Goal: Task Accomplishment & Management: Complete application form

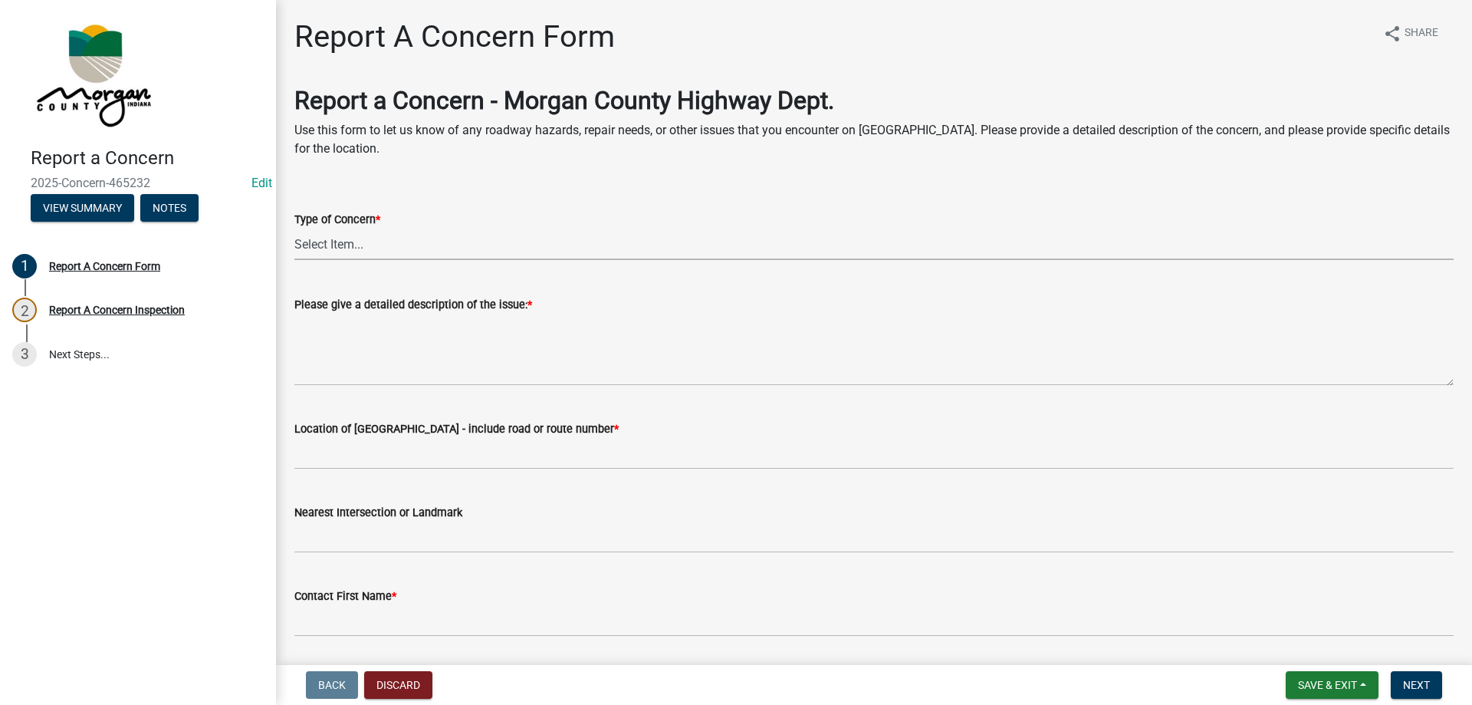
click at [358, 237] on select "Select Item... Pot Hole Patching Ditch Tree Sign Mowing Culvert Other" at bounding box center [873, 243] width 1159 height 31
click at [294, 228] on select "Select Item... Pot Hole Patching Ditch Tree Sign Mowing Culvert Other" at bounding box center [873, 243] width 1159 height 31
select select "4e8cd194-75cf-41f7-bca6-0f810dd08e04"
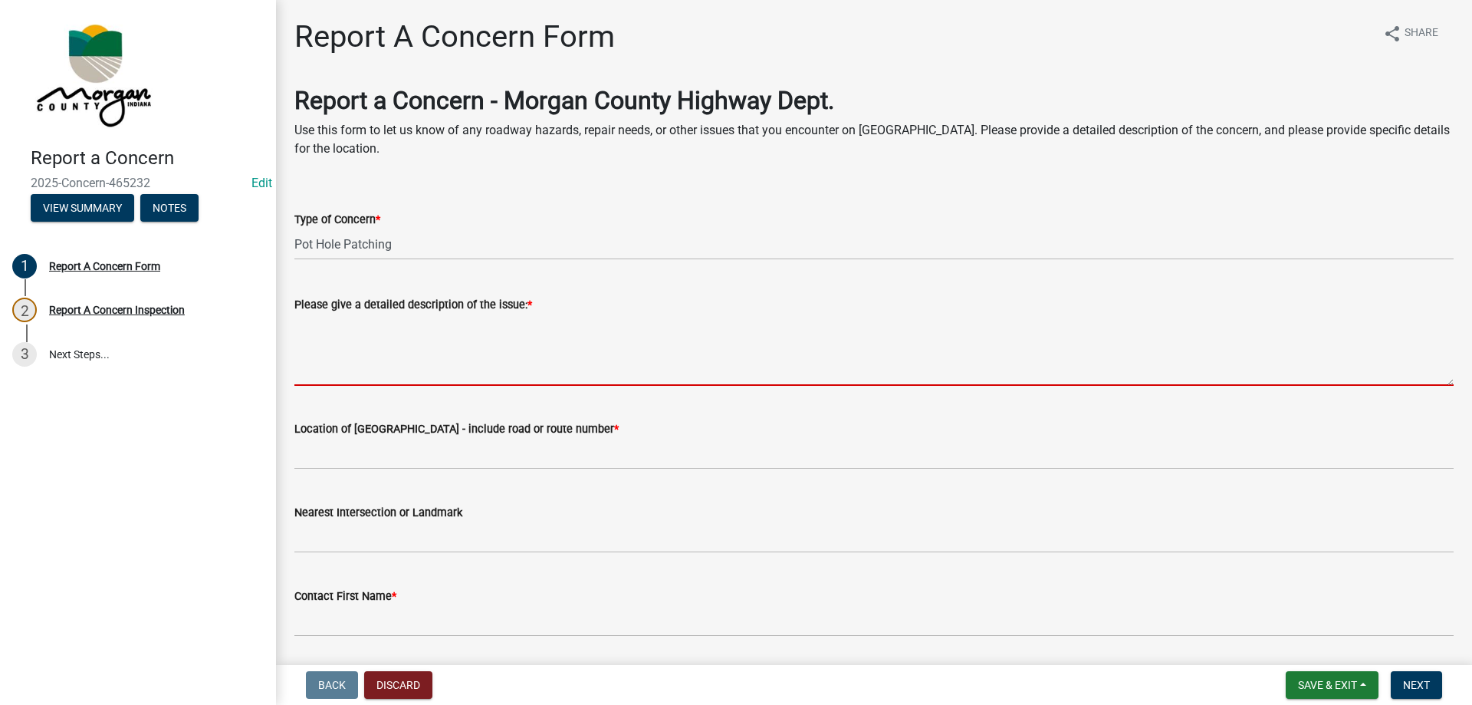
click at [367, 338] on textarea "Please give a detailed description of the issue: *" at bounding box center [873, 350] width 1159 height 72
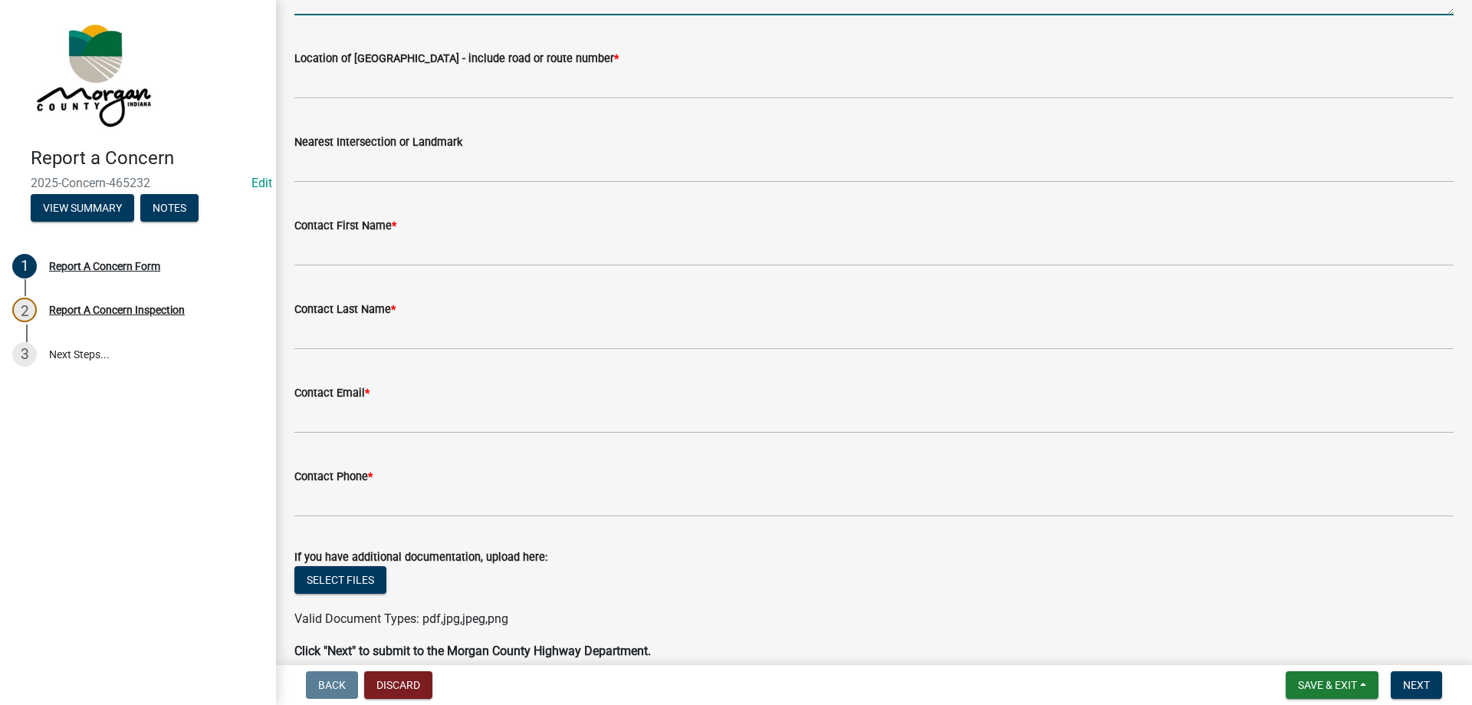
scroll to position [383, 0]
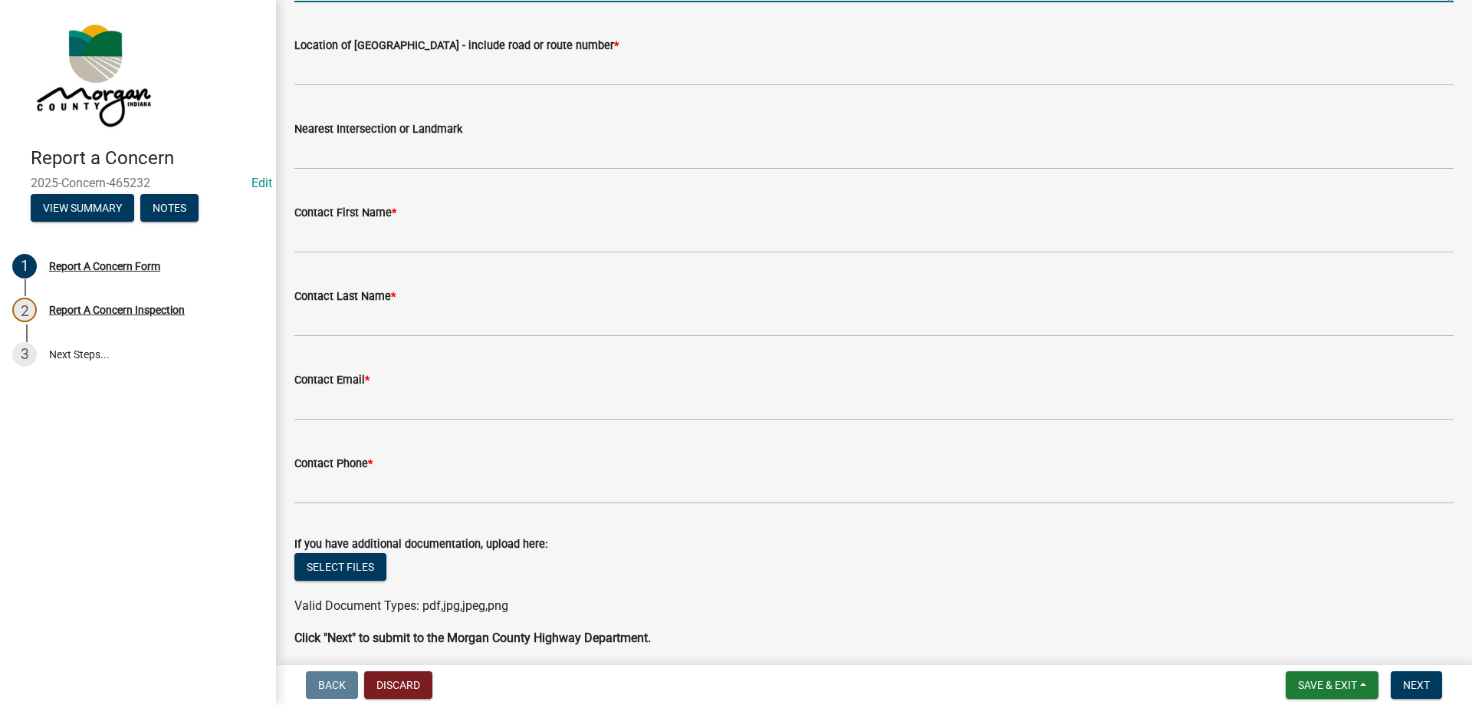
type textarea "[STREET_ADDRESS][GEOGRAPHIC_DATA][PERSON_NAME] near the shiners club. Trim tree"
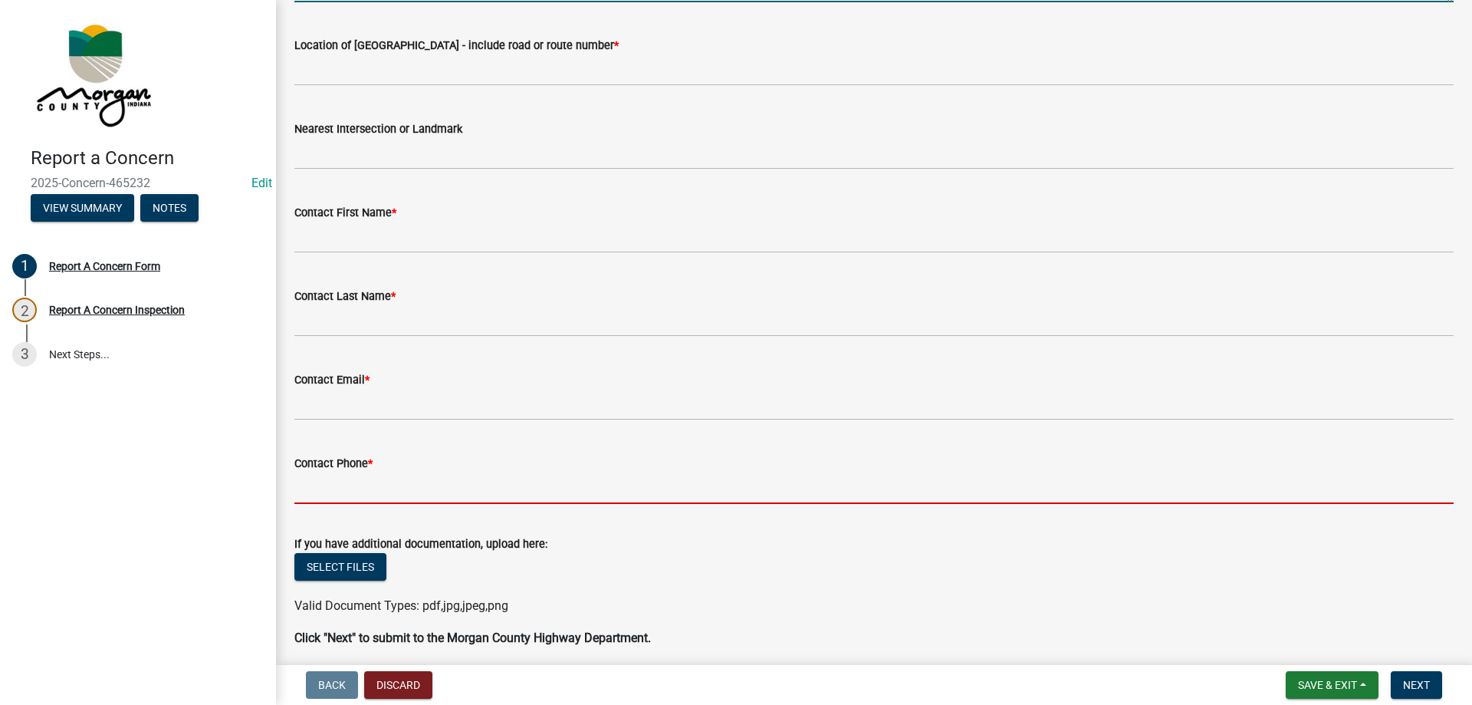
click at [452, 481] on input "Contact Phone *" at bounding box center [873, 487] width 1159 height 31
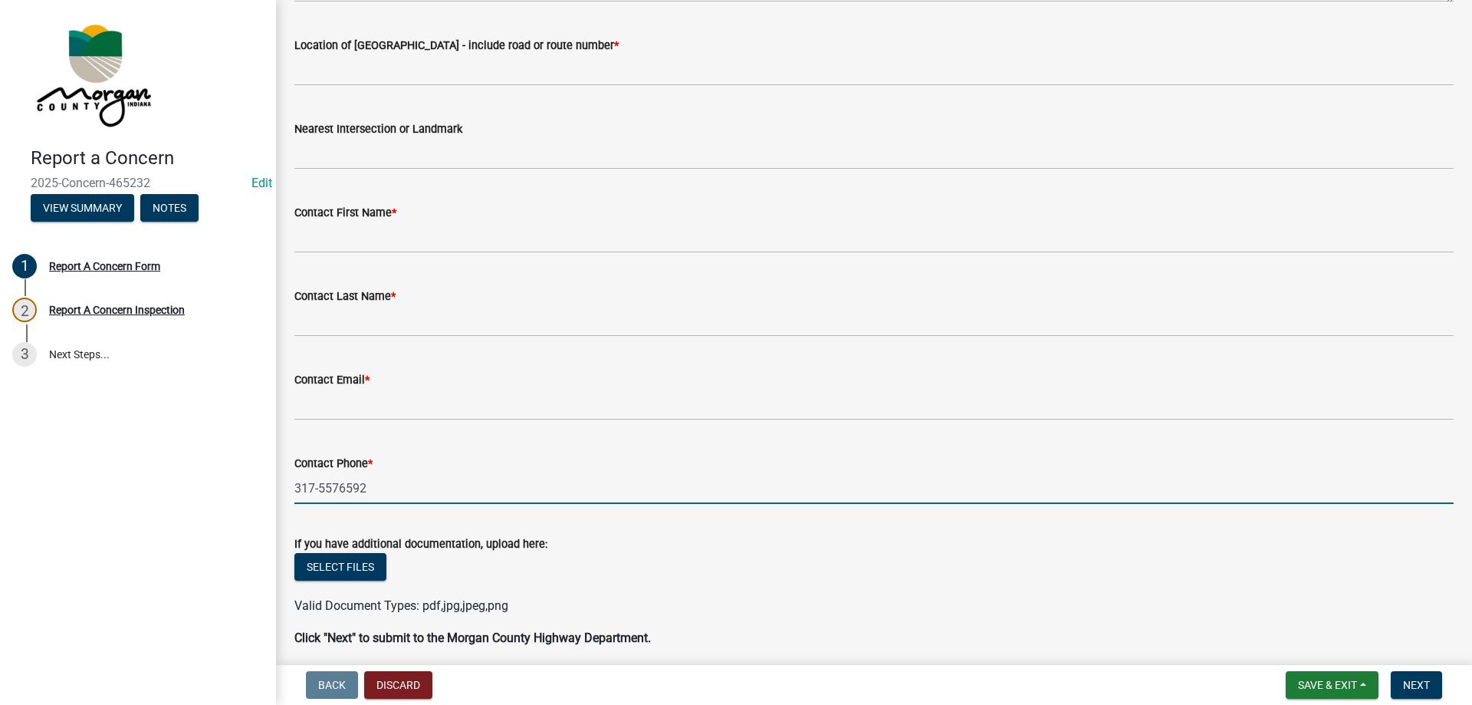
type input "317-5576592"
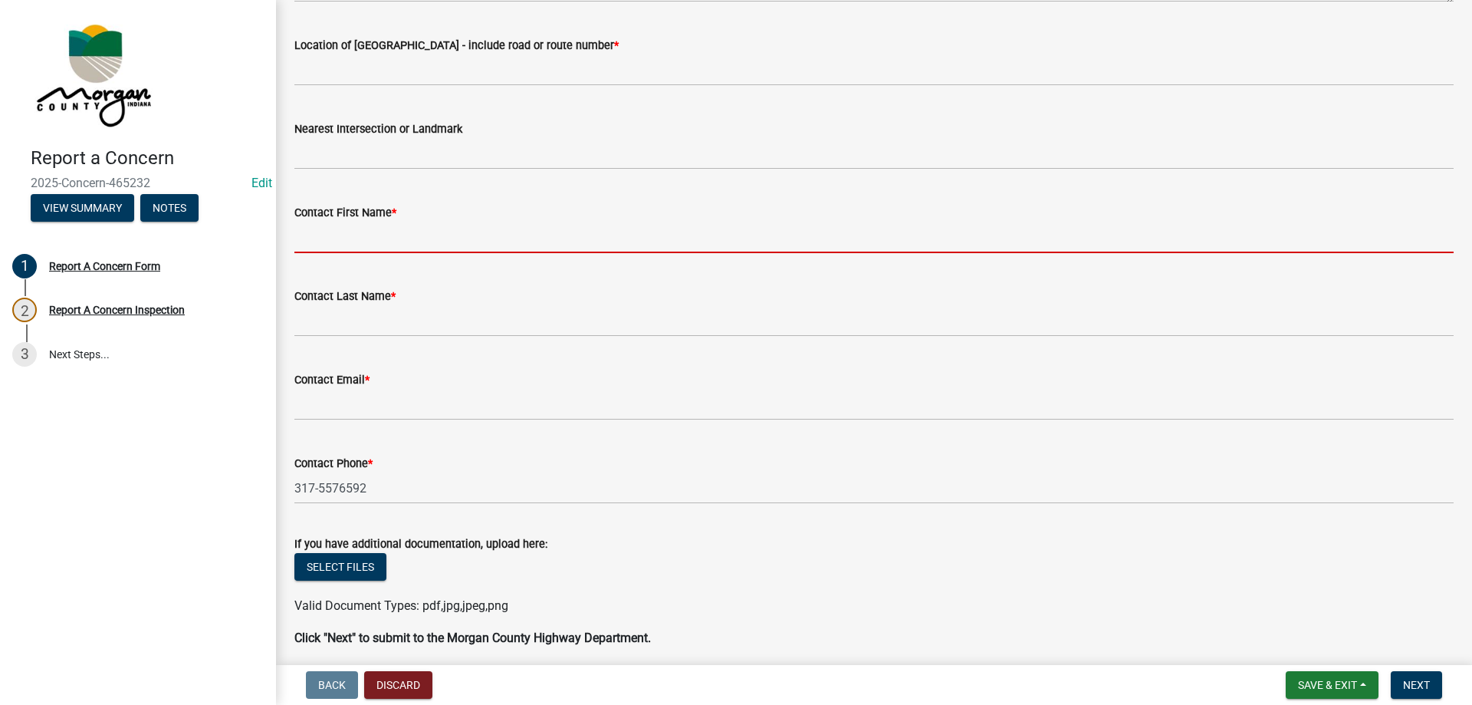
click at [373, 243] on input "Contact First Name *" at bounding box center [873, 237] width 1159 height 31
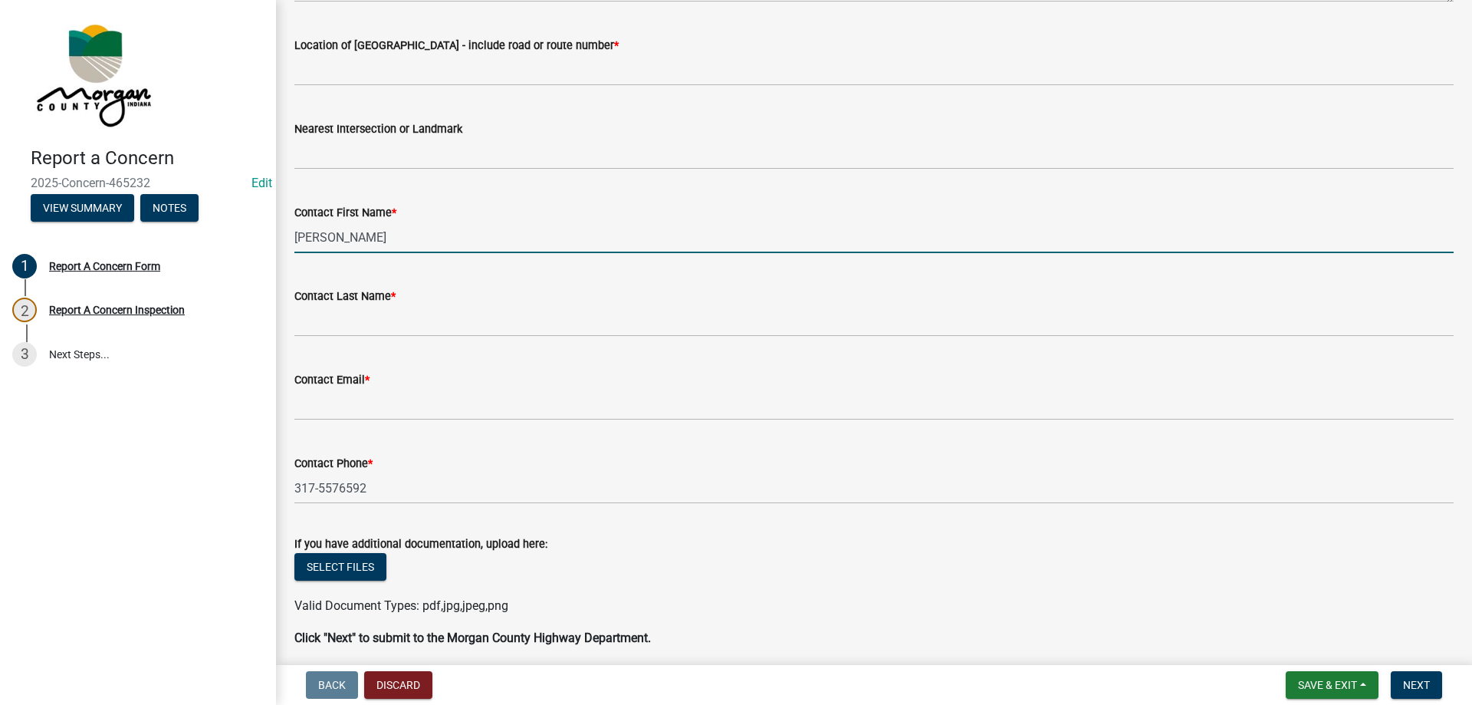
type input "[PERSON_NAME]"
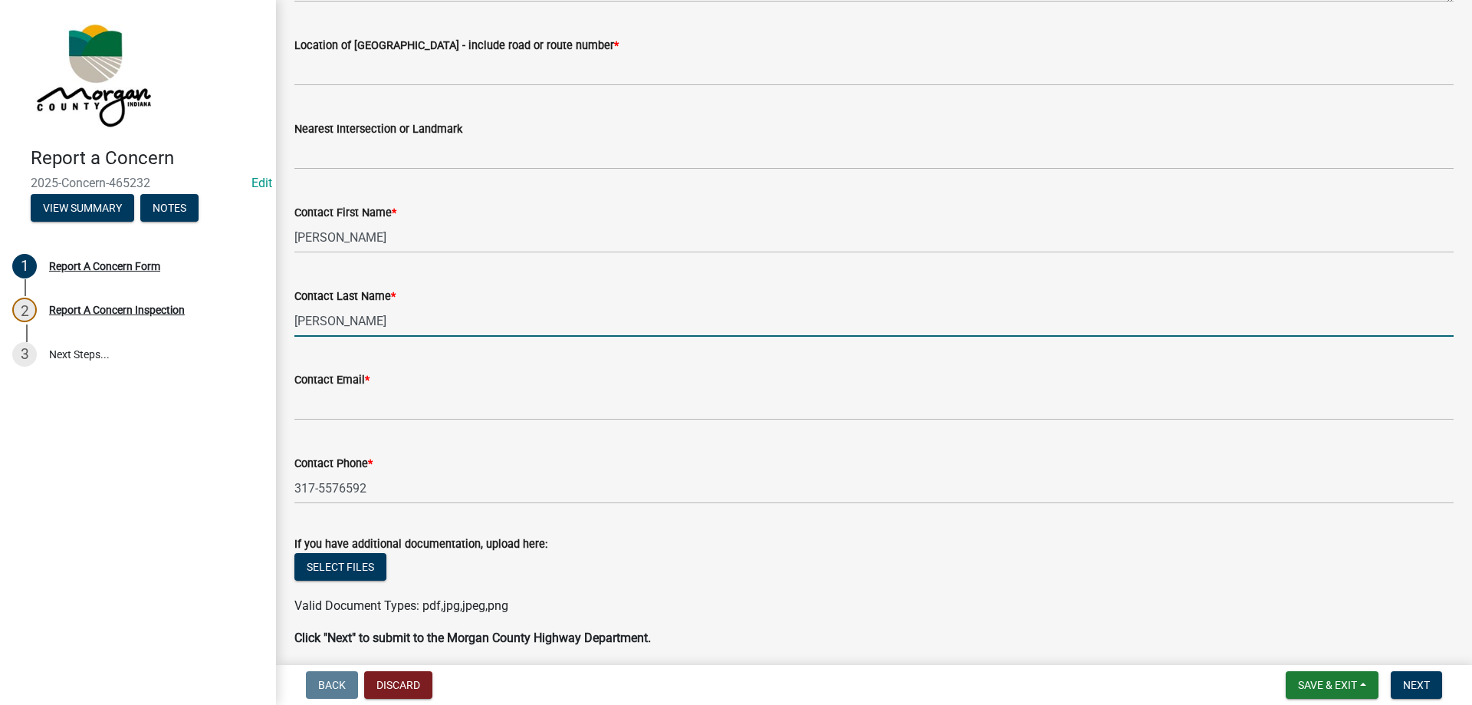
type input "[PERSON_NAME]"
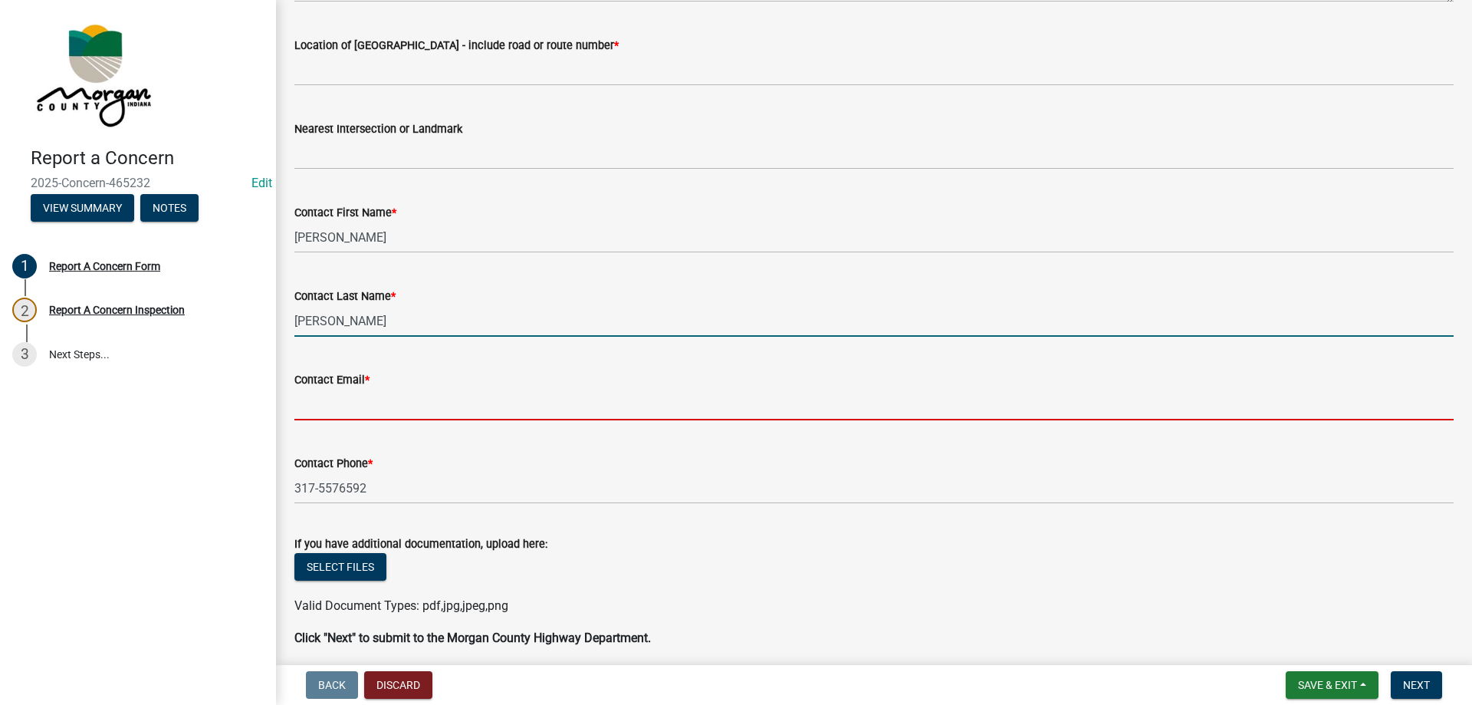
click at [350, 409] on input "Contact Email *" at bounding box center [873, 404] width 1159 height 31
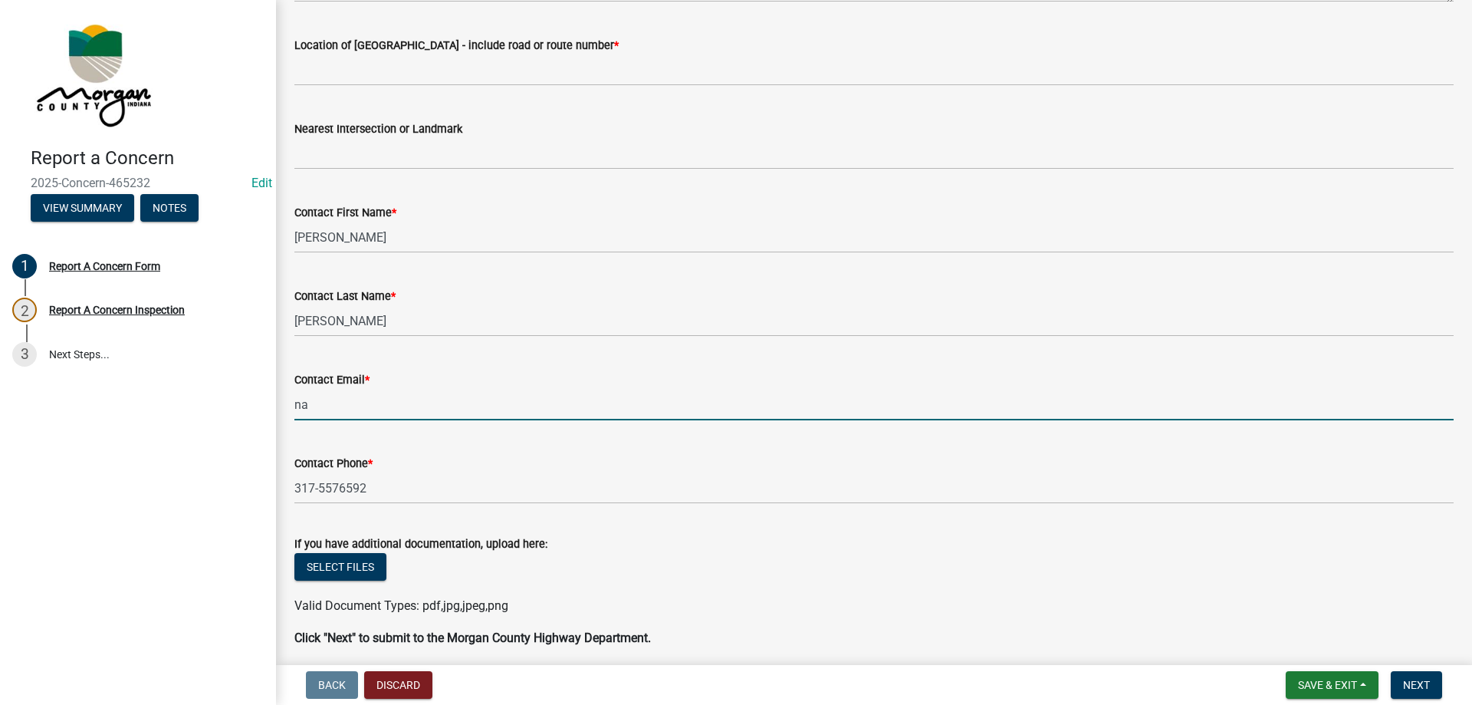
type input "[EMAIL_ADDRESS][DOMAIN_NAME]"
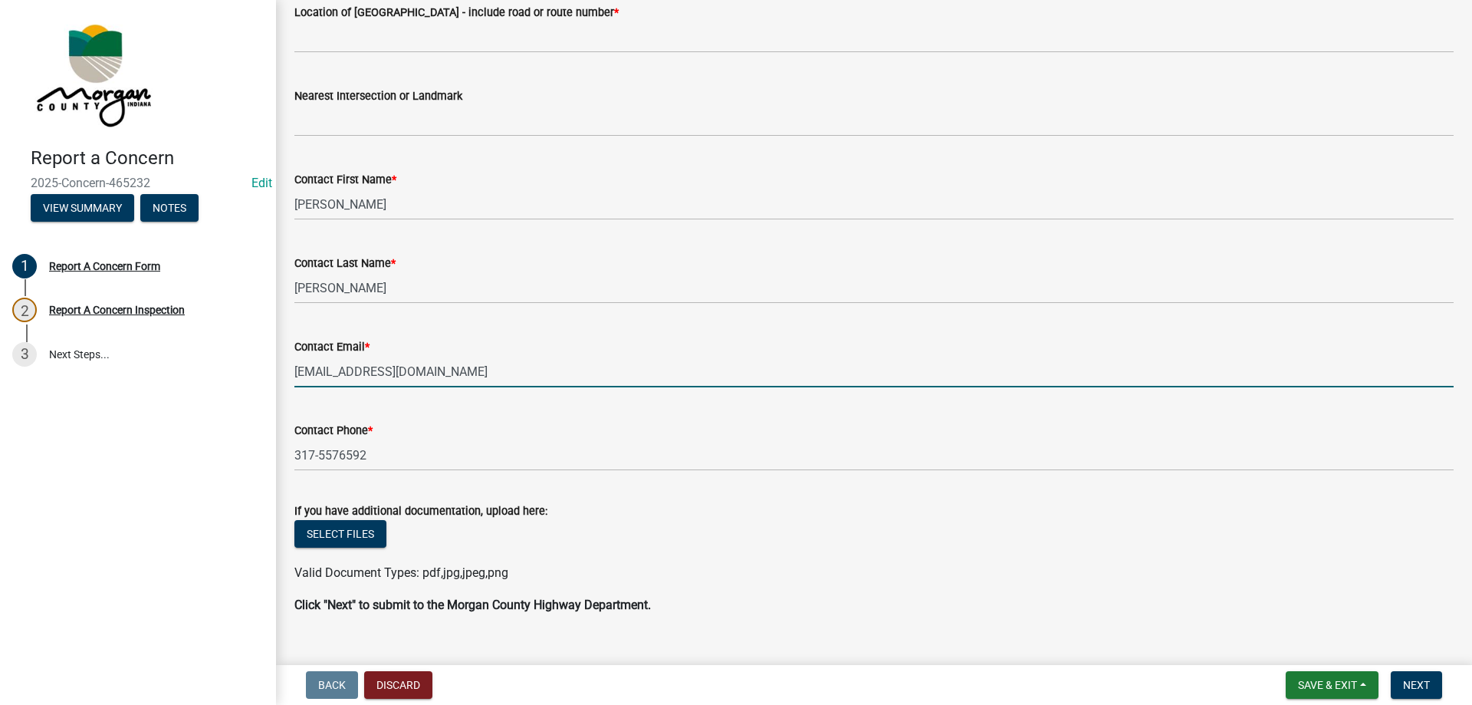
scroll to position [444, 0]
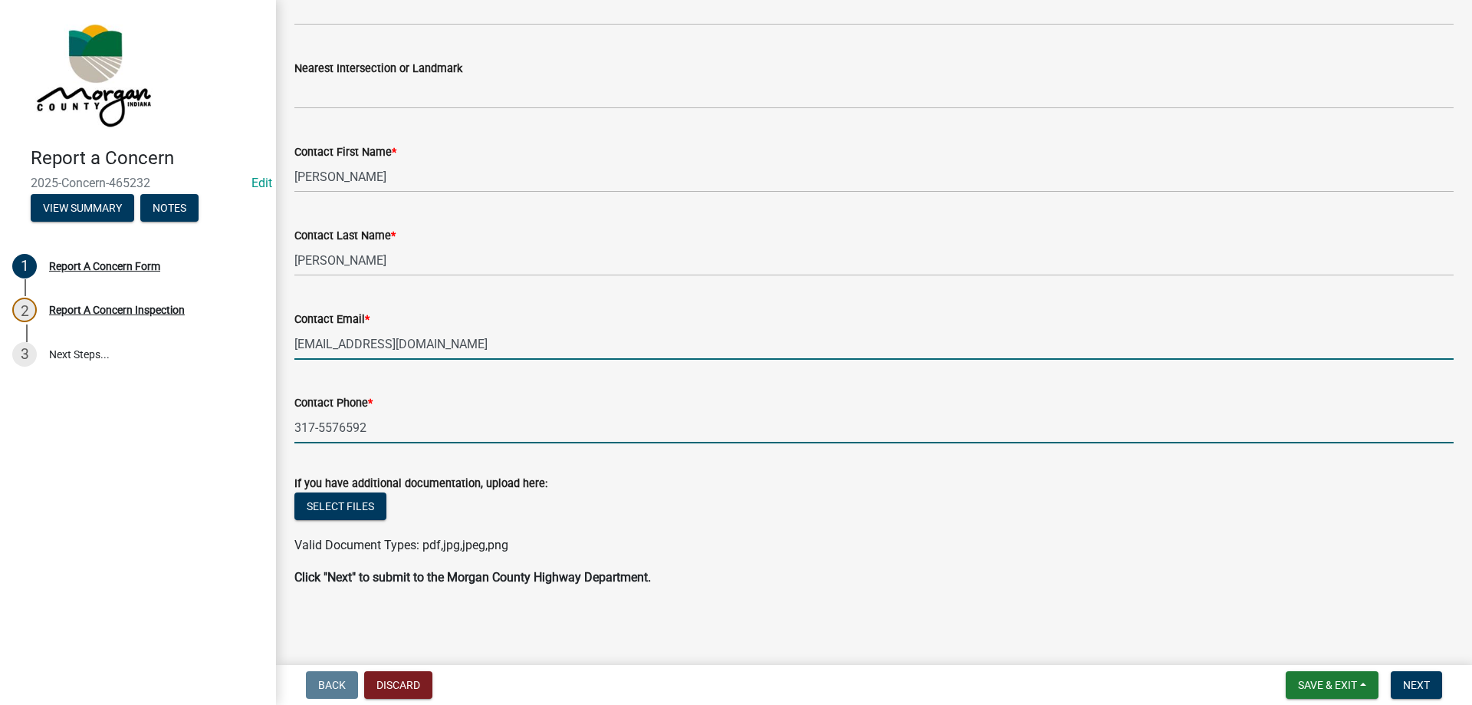
click at [339, 429] on input "317-5576592" at bounding box center [873, 427] width 1159 height 31
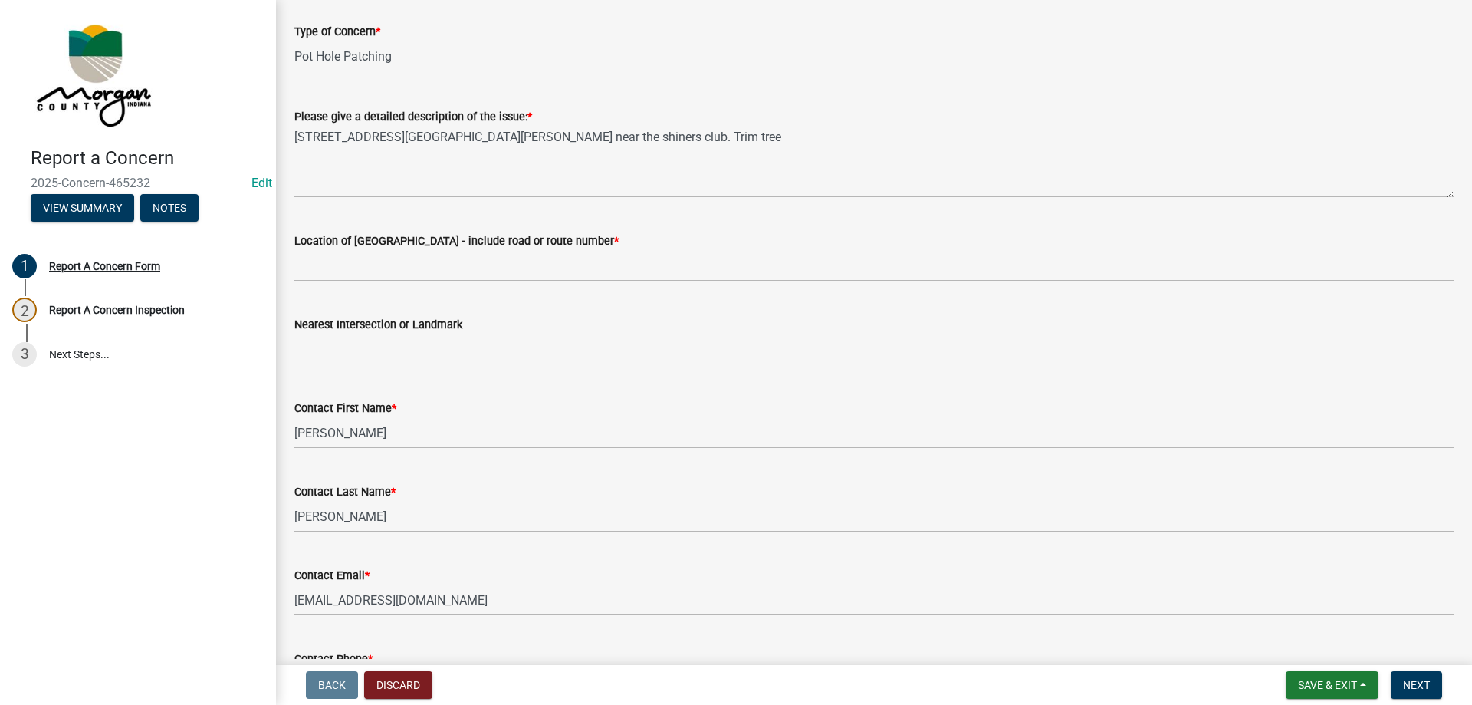
scroll to position [61, 0]
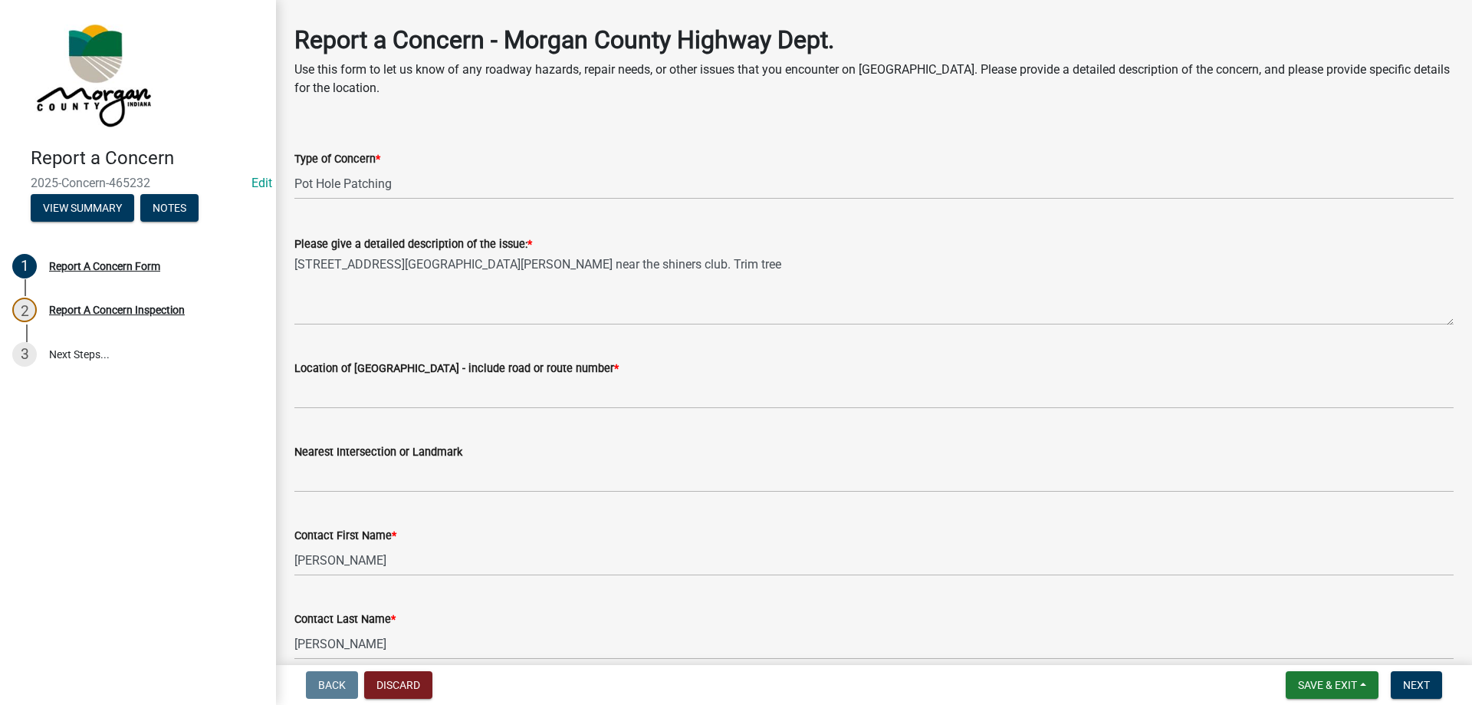
type input "[PHONE_NUMBER]"
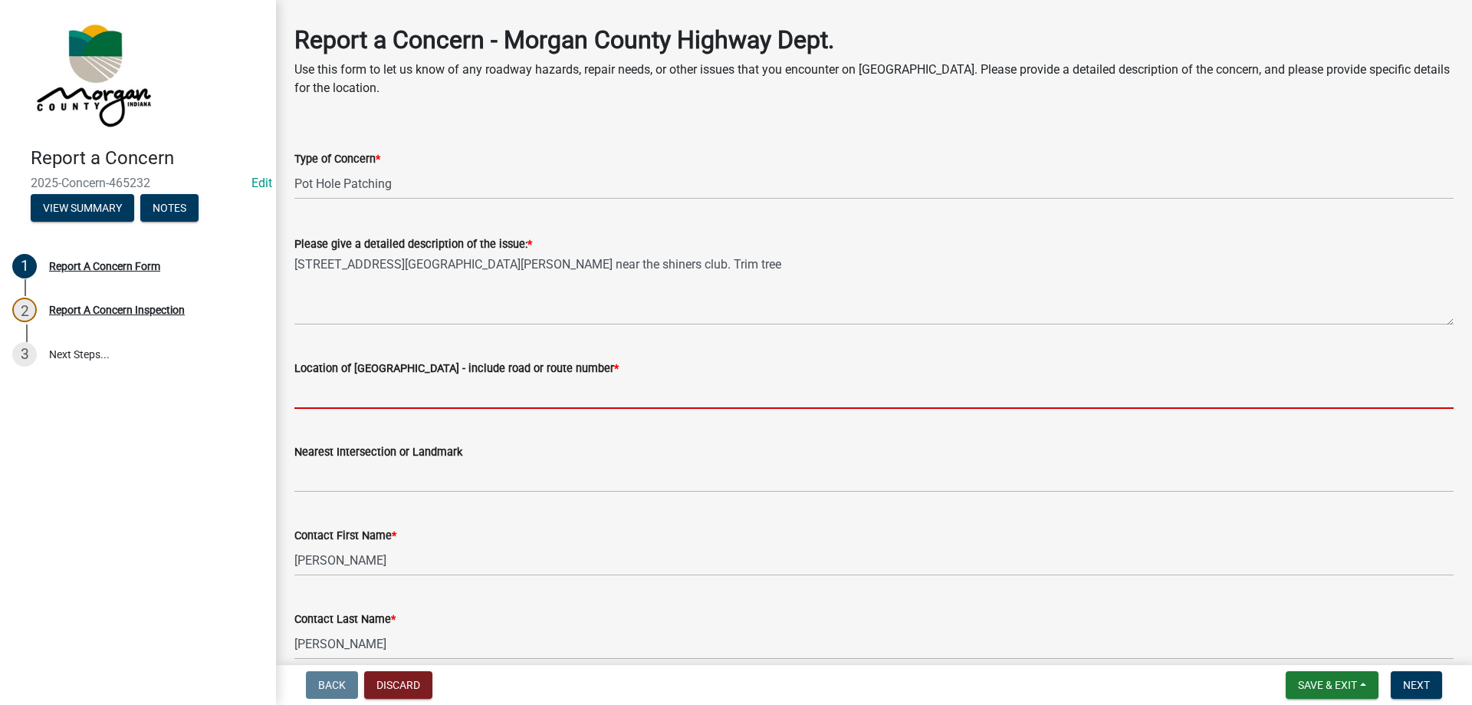
click at [381, 383] on input "Location of [GEOGRAPHIC_DATA] - include road or route number *" at bounding box center [873, 392] width 1159 height 31
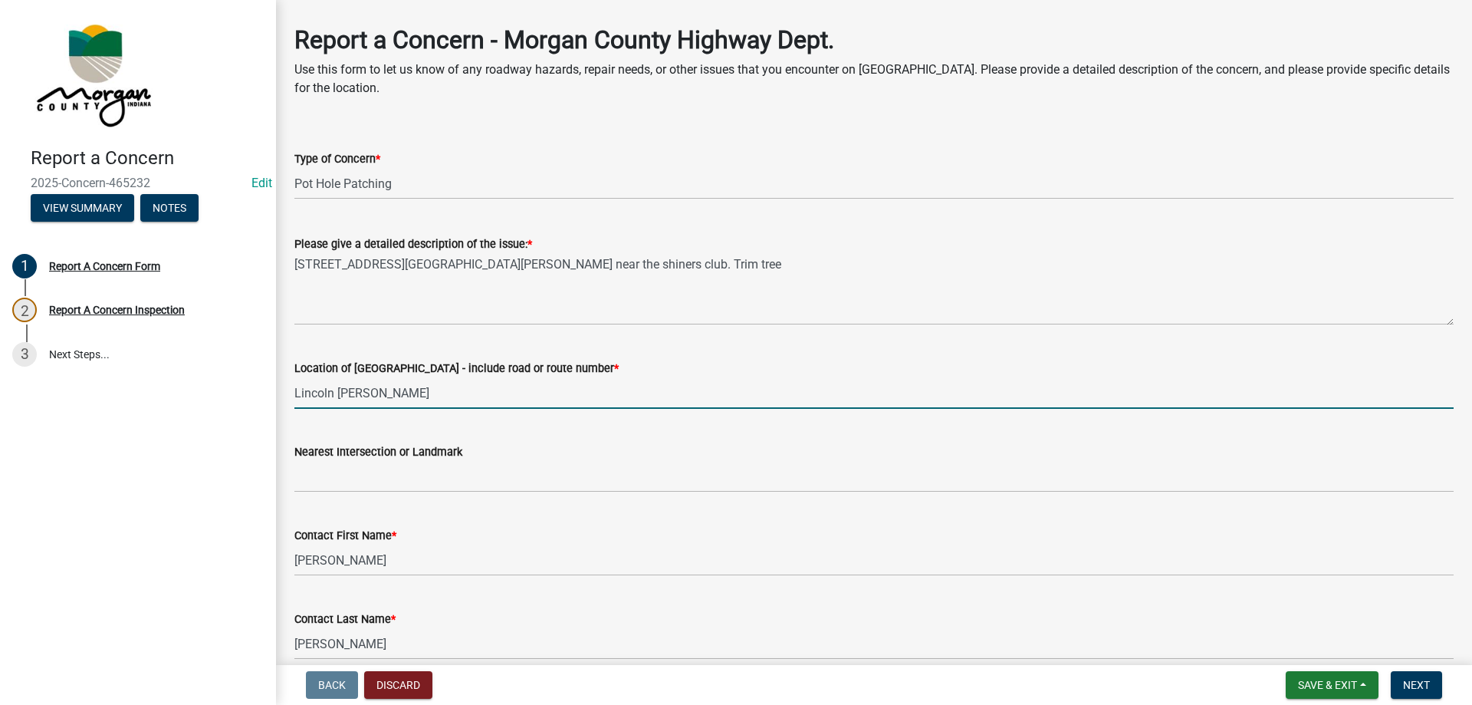
type input "Lincoln [PERSON_NAME]"
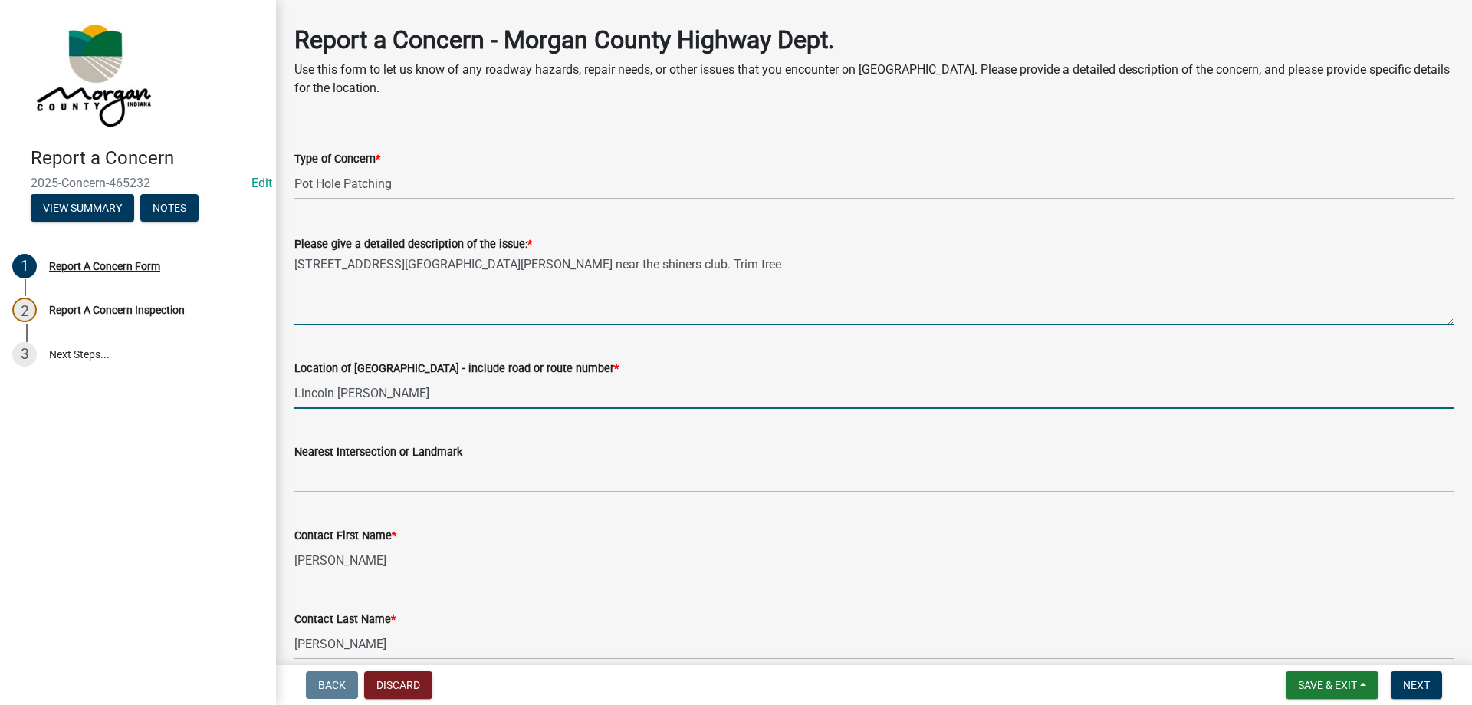
click at [294, 273] on textarea "[STREET_ADDRESS][GEOGRAPHIC_DATA][PERSON_NAME] near the shiners club. Trim tree" at bounding box center [873, 289] width 1159 height 72
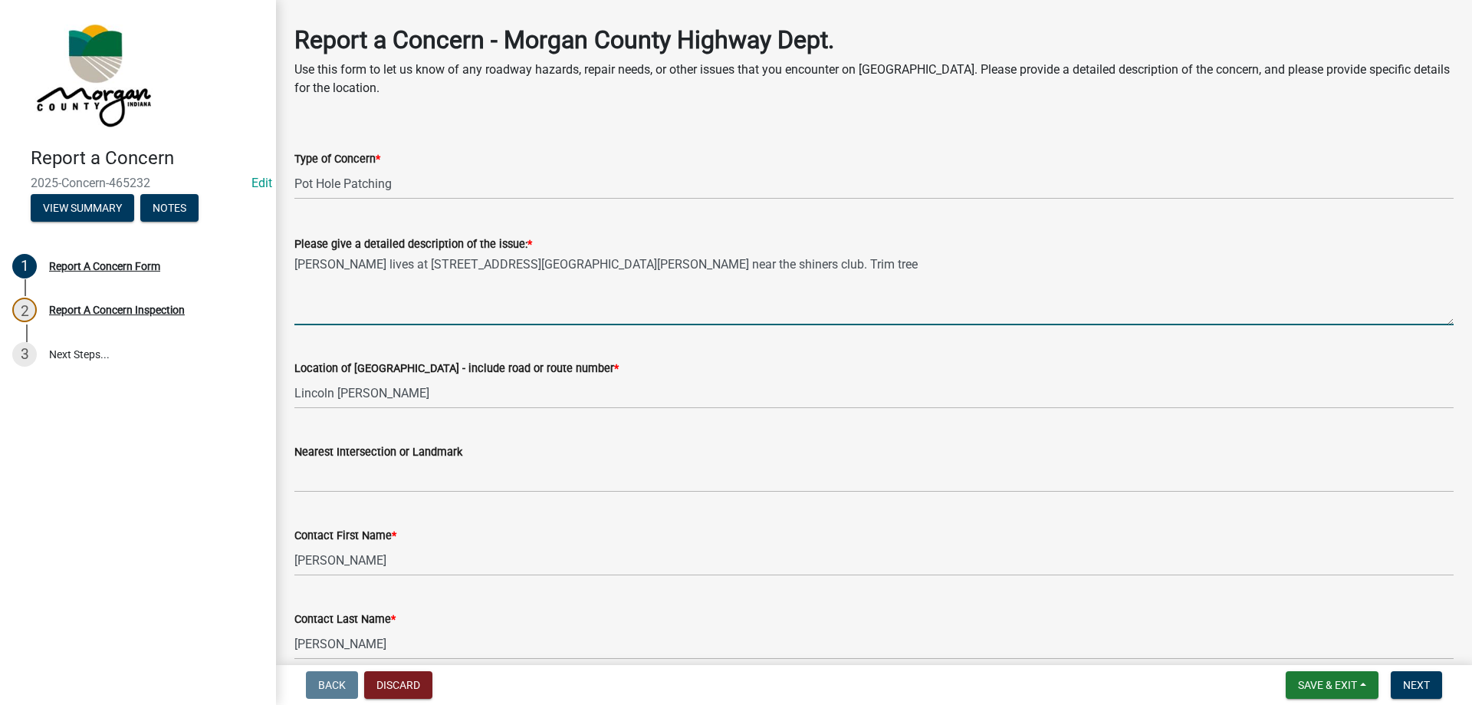
click at [609, 266] on textarea "[PERSON_NAME] lives at [STREET_ADDRESS][GEOGRAPHIC_DATA][PERSON_NAME] near the …" at bounding box center [873, 289] width 1159 height 72
click at [928, 273] on textarea "[PERSON_NAME] lives at [STREET_ADDRESS][GEOGRAPHIC_DATA][PERSON_NAME] near the …" at bounding box center [873, 289] width 1159 height 72
click at [757, 260] on textarea "[PERSON_NAME] lives at [STREET_ADDRESS][GEOGRAPHIC_DATA][PERSON_NAME] near the …" at bounding box center [873, 289] width 1159 height 72
click at [507, 258] on textarea "[PERSON_NAME] lives at [STREET_ADDRESS][GEOGRAPHIC_DATA][PERSON_NAME] near the …" at bounding box center [873, 289] width 1159 height 72
click at [943, 266] on textarea "[PERSON_NAME] lives at [STREET_ADDRESS][PERSON_NAME] Pot hole near the [GEOGRAP…" at bounding box center [873, 289] width 1159 height 72
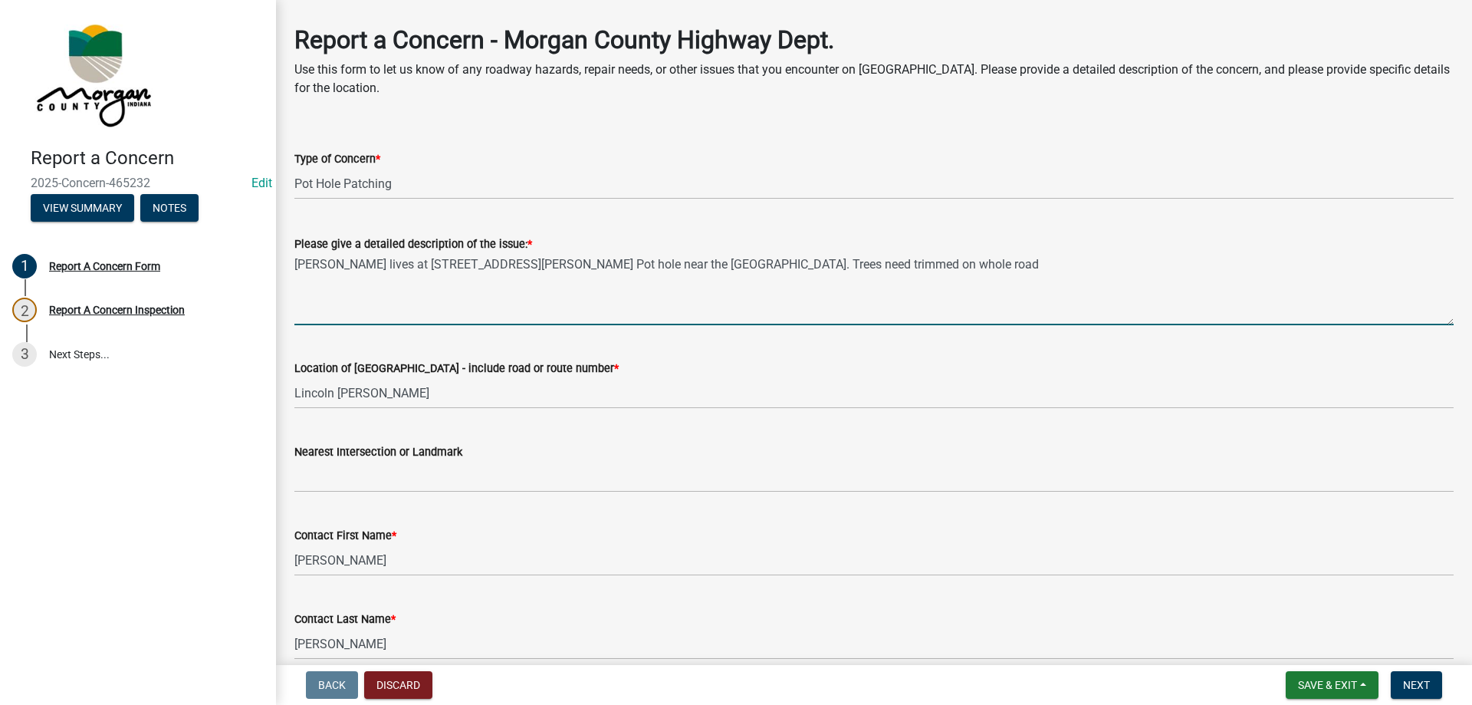
click at [977, 271] on textarea "[PERSON_NAME] lives at [STREET_ADDRESS][PERSON_NAME] Pot hole near the [GEOGRAP…" at bounding box center [873, 289] width 1159 height 72
type textarea "[PERSON_NAME] lives at [STREET_ADDRESS][PERSON_NAME] Pot hole near the [GEOGRAP…"
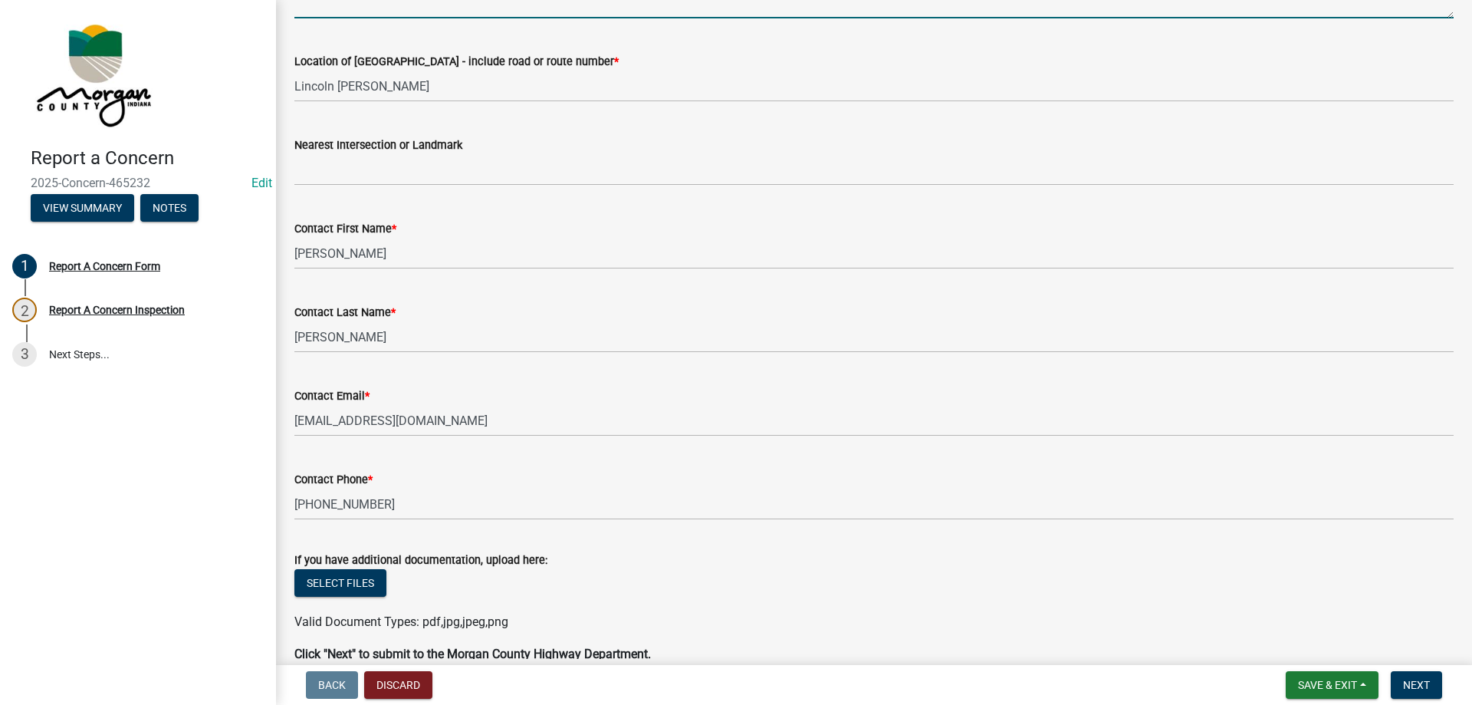
scroll to position [444, 0]
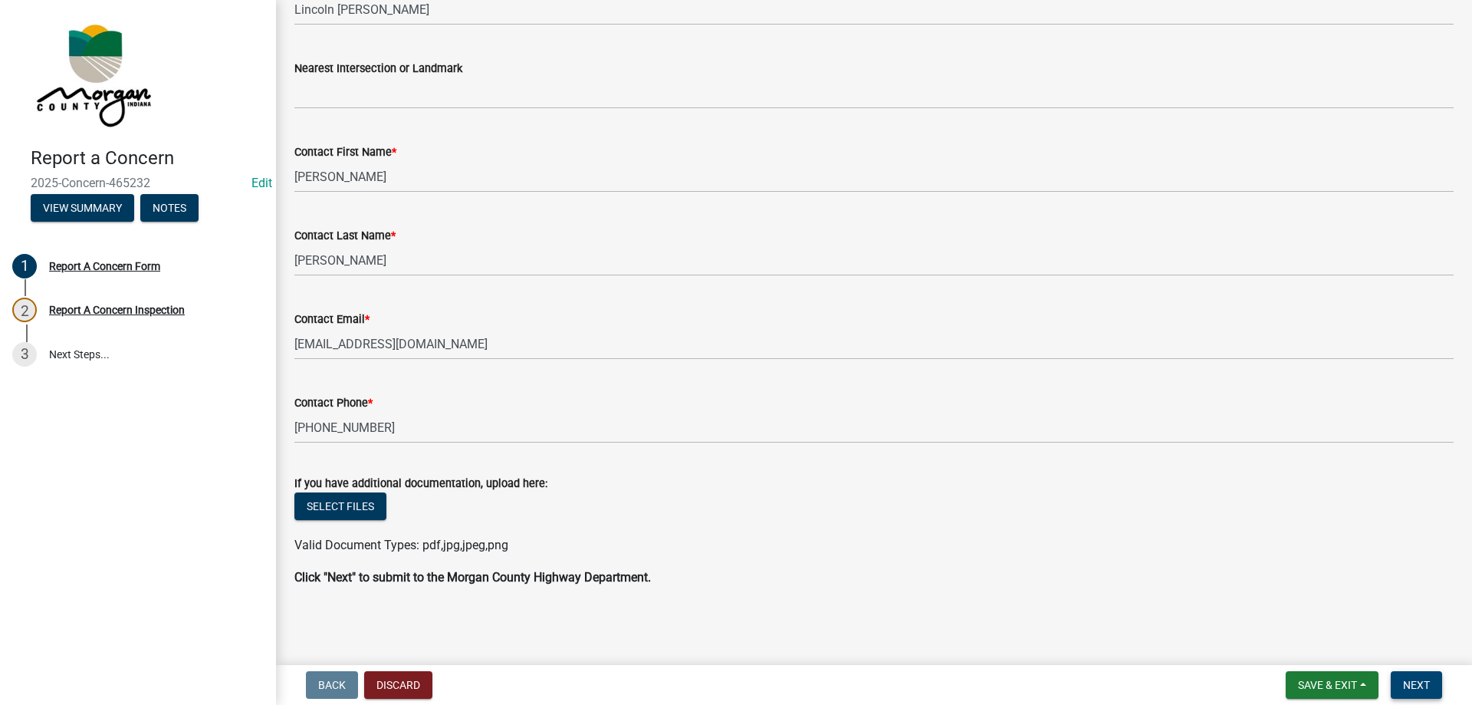
click at [1424, 672] on button "Next" at bounding box center [1416, 685] width 51 height 28
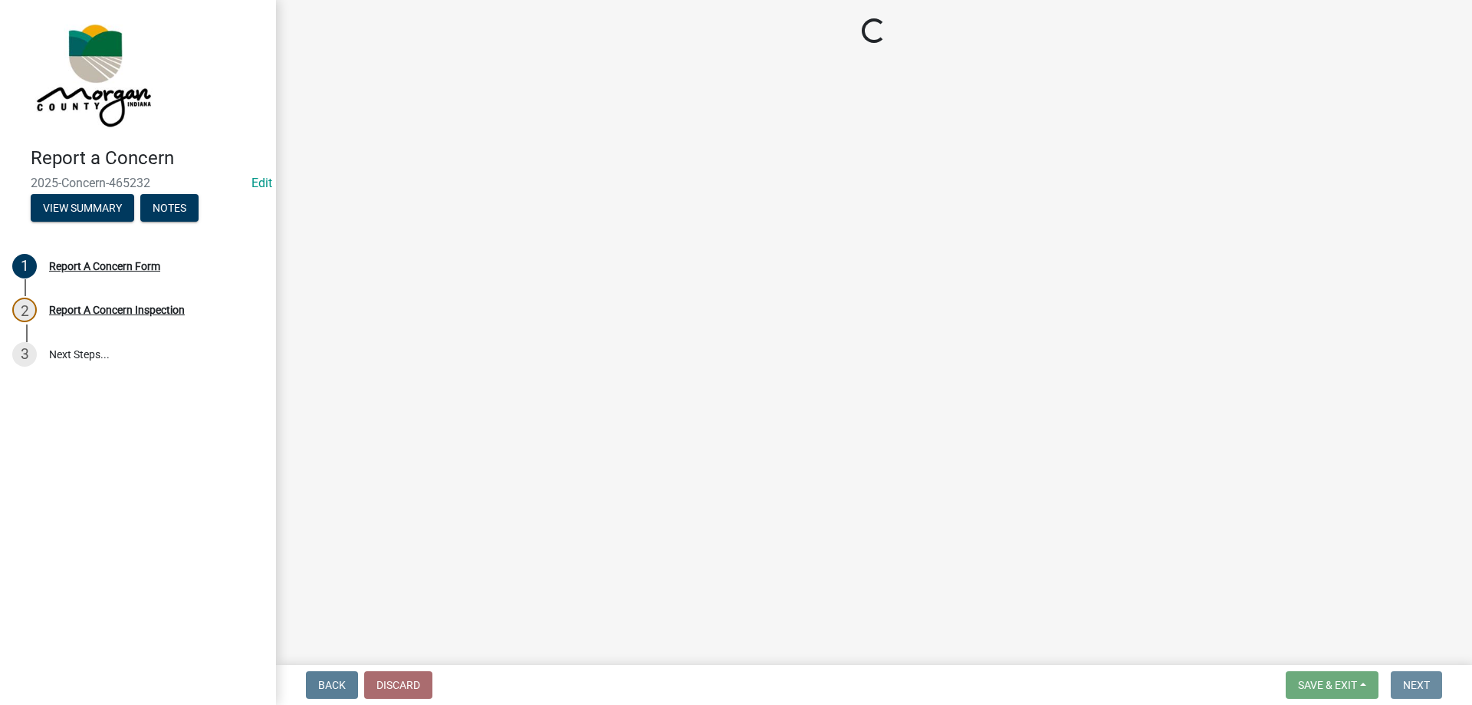
scroll to position [0, 0]
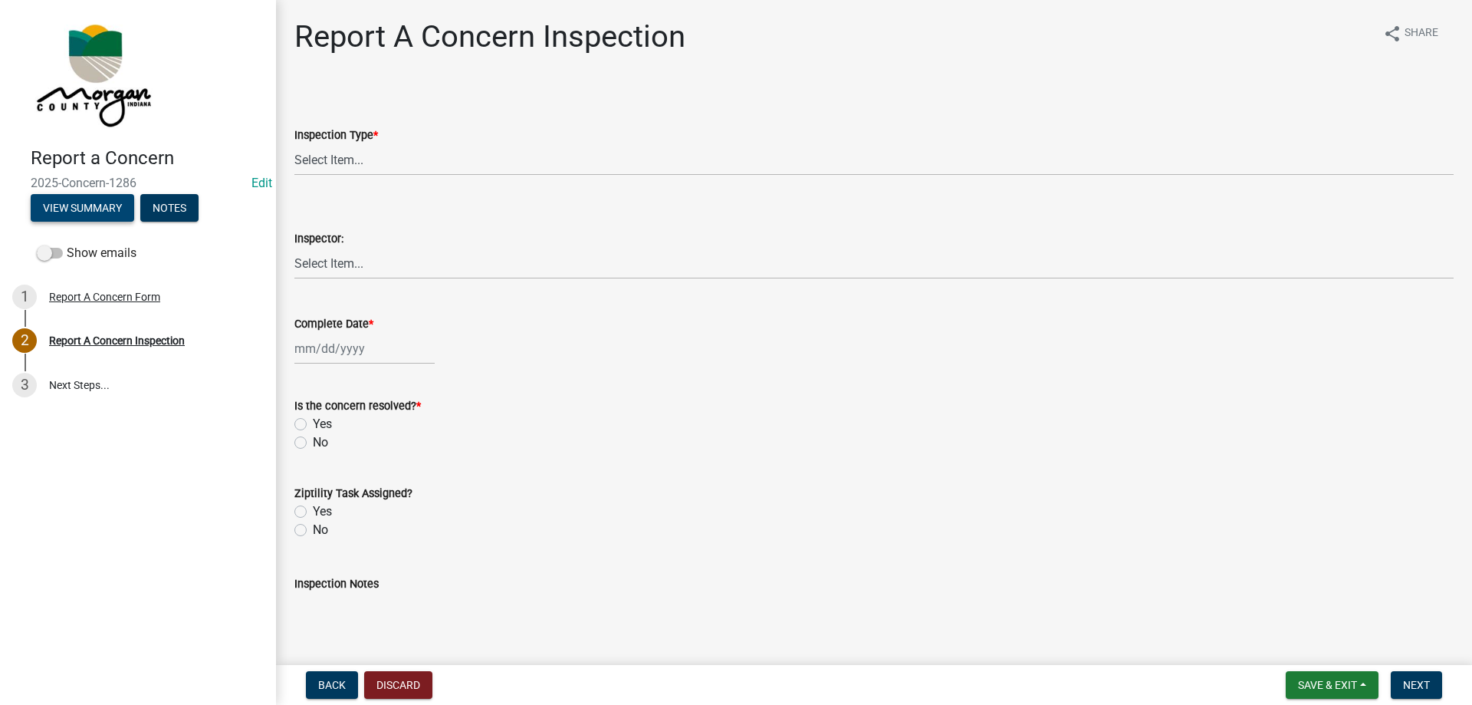
click at [61, 205] on button "View Summary" at bounding box center [82, 208] width 103 height 28
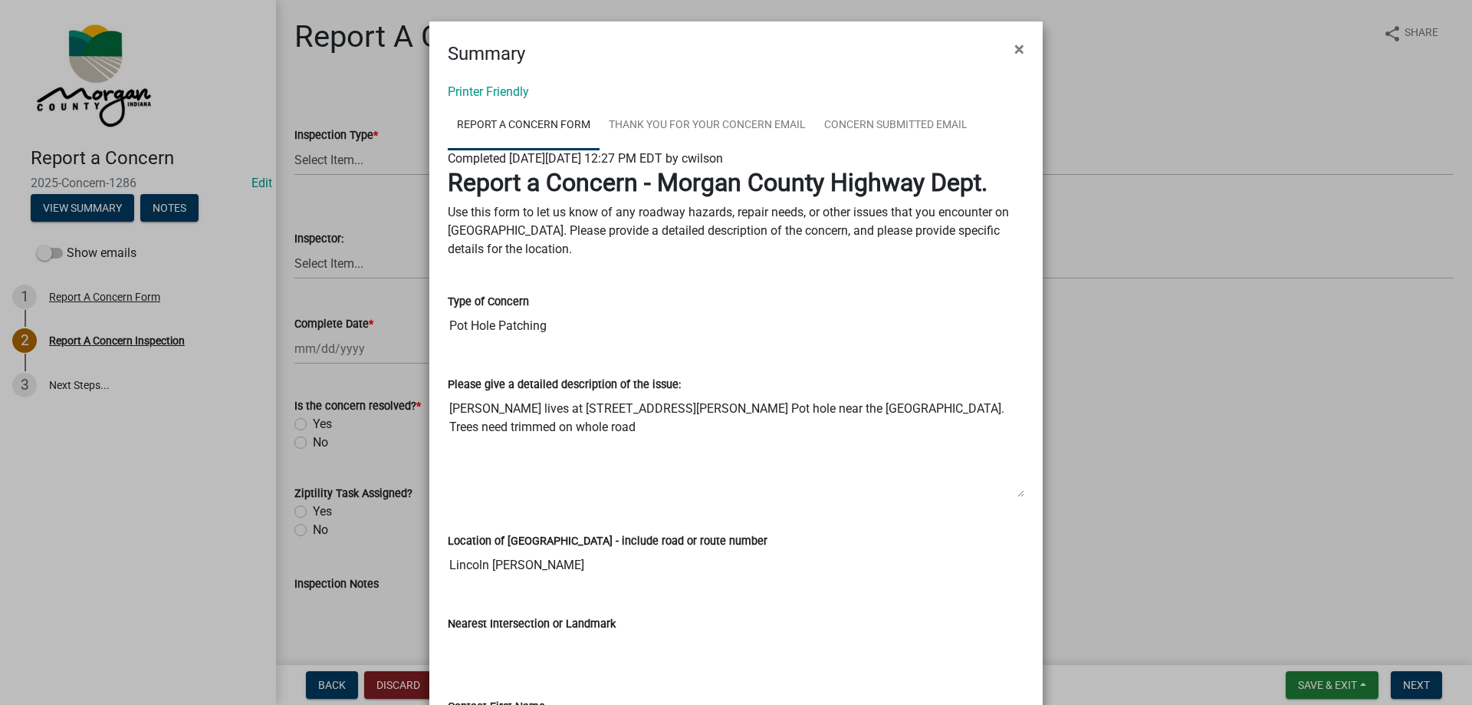
drag, startPoint x: 444, startPoint y: 408, endPoint x: 946, endPoint y: 482, distance: 507.6
click at [946, 482] on textarea "[PERSON_NAME] lives at [STREET_ADDRESS][PERSON_NAME] Pot hole near the [GEOGRAP…" at bounding box center [736, 445] width 577 height 104
click at [525, 583] on div "Location of [GEOGRAPHIC_DATA] - include road or route number [GEOGRAPHIC_DATA][…" at bounding box center [736, 551] width 600 height 83
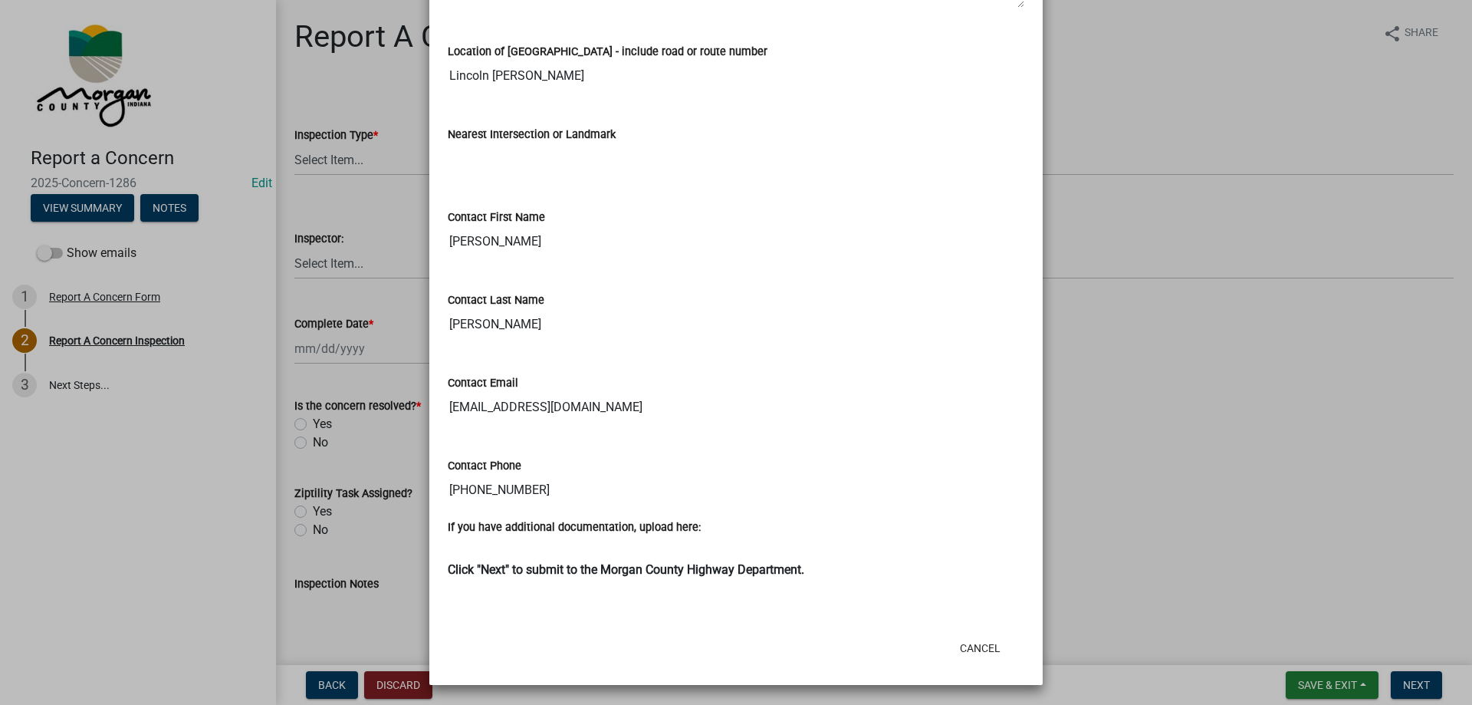
scroll to position [491, 0]
drag, startPoint x: 443, startPoint y: 490, endPoint x: 537, endPoint y: 491, distance: 93.5
click at [537, 491] on input "[PHONE_NUMBER]" at bounding box center [736, 488] width 577 height 31
click at [671, 329] on input "[PERSON_NAME]" at bounding box center [736, 322] width 577 height 31
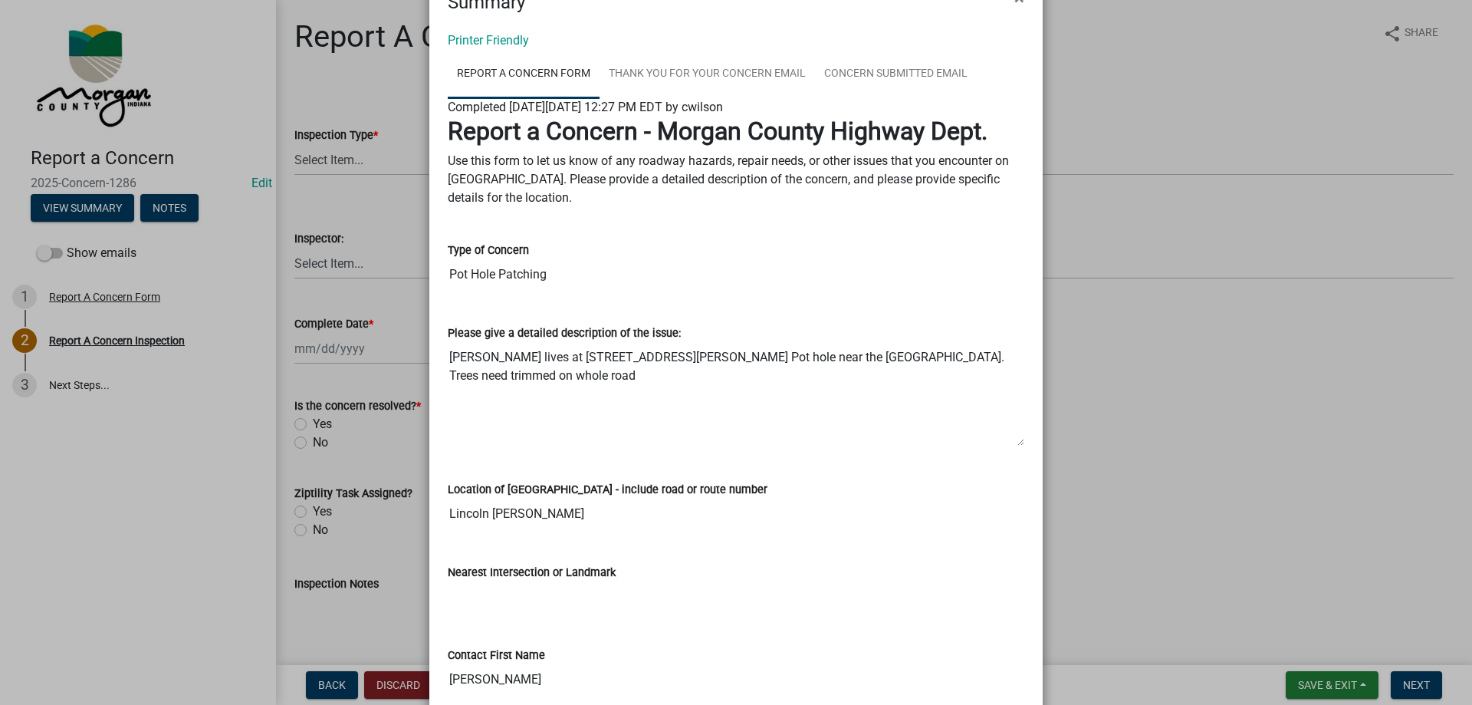
scroll to position [0, 0]
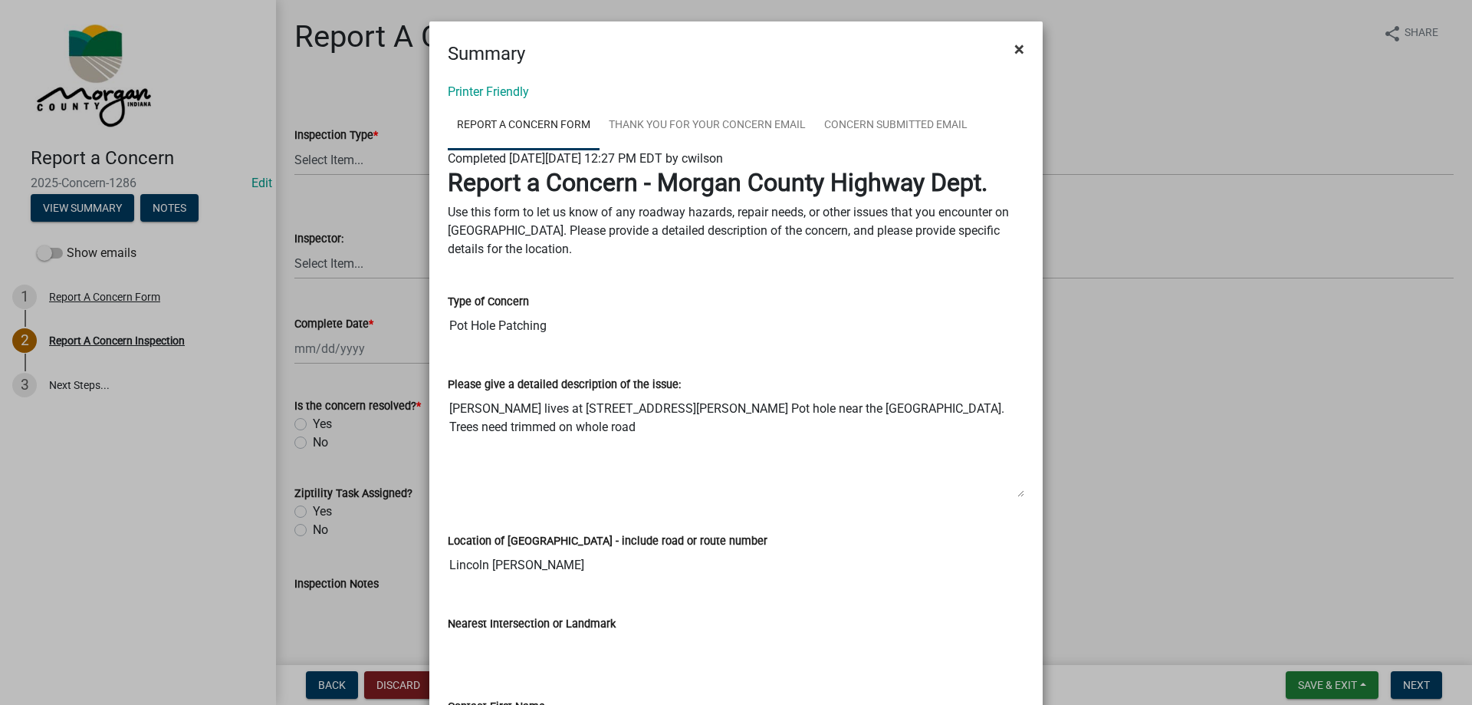
click at [1014, 43] on span "×" at bounding box center [1019, 48] width 10 height 21
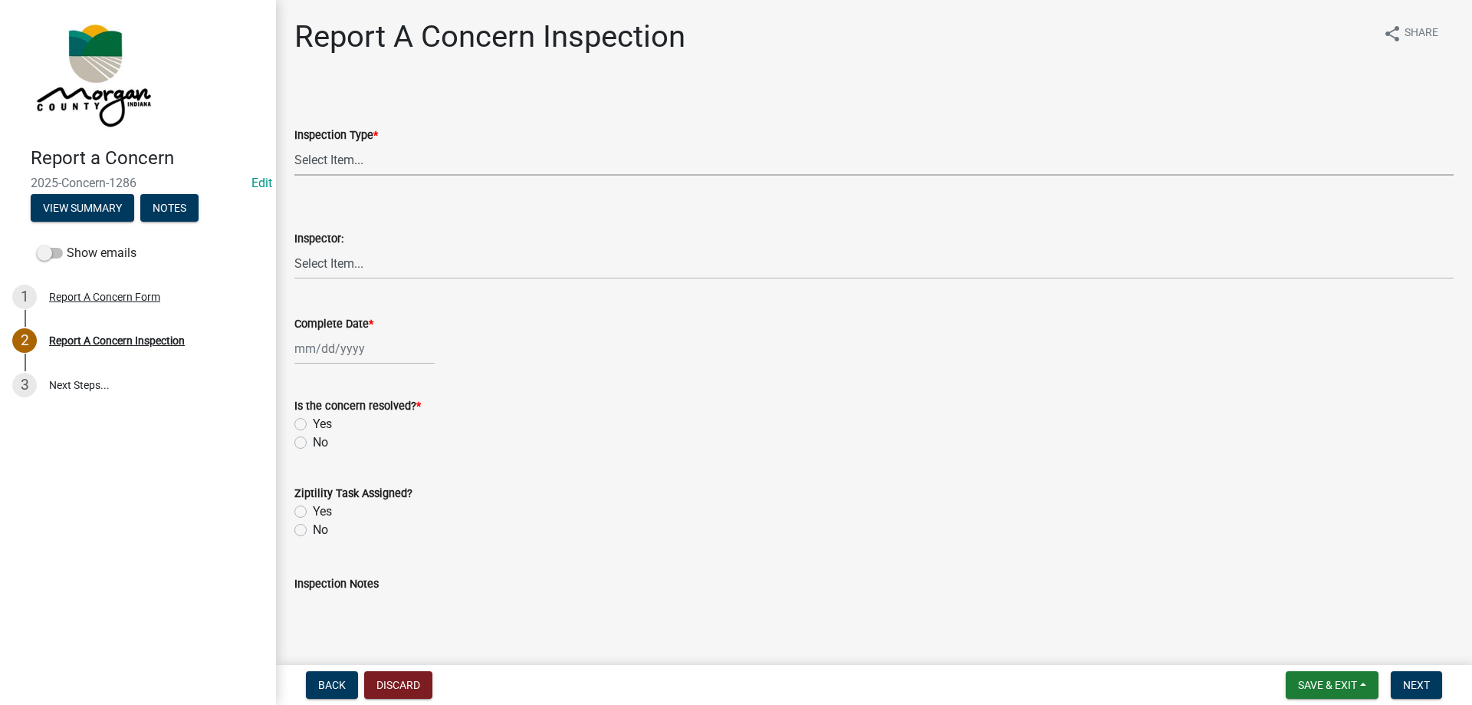
click at [328, 165] on select "Select Item... Pot Hole Patching Ditch Tree Sign Mowing Culvert Other" at bounding box center [873, 159] width 1159 height 31
click at [294, 144] on select "Select Item... Pot Hole Patching Ditch Tree Sign Mowing Culvert Other" at bounding box center [873, 159] width 1159 height 31
select select "4e8cd194-75cf-41f7-bca6-0f810dd08e04"
click at [350, 271] on select "Select Item... [PERSON_NAME] [PERSON_NAME] [PERSON_NAME] [PERSON_NAME] [PERSON_…" at bounding box center [873, 263] width 1159 height 31
click at [294, 248] on select "Select Item... [PERSON_NAME] [PERSON_NAME] [PERSON_NAME] [PERSON_NAME] [PERSON_…" at bounding box center [873, 263] width 1159 height 31
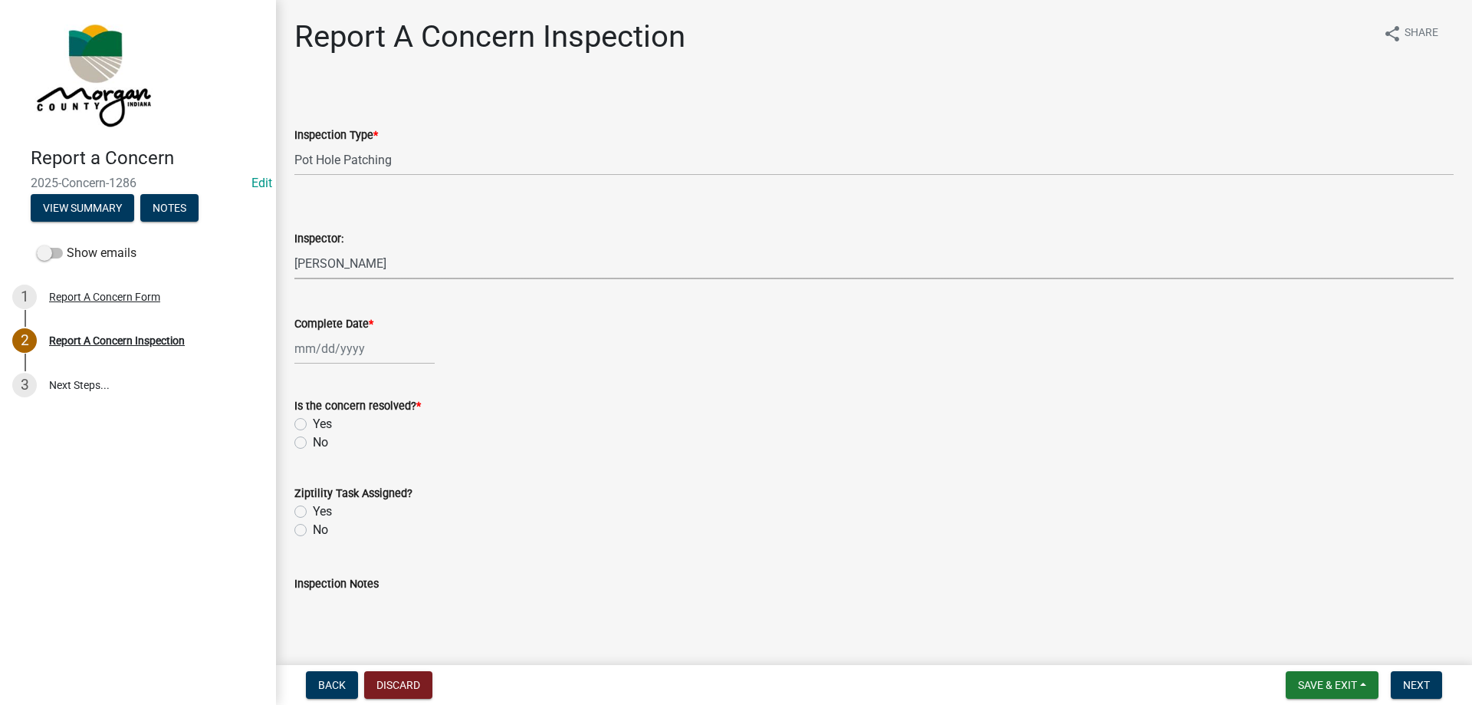
select select "8bda91b2-ac7b-41e2-ae5b-cef6dd645a83"
click at [333, 360] on div at bounding box center [364, 348] width 140 height 31
select select "8"
select select "2025"
click at [312, 506] on div "18" at bounding box center [309, 503] width 25 height 25
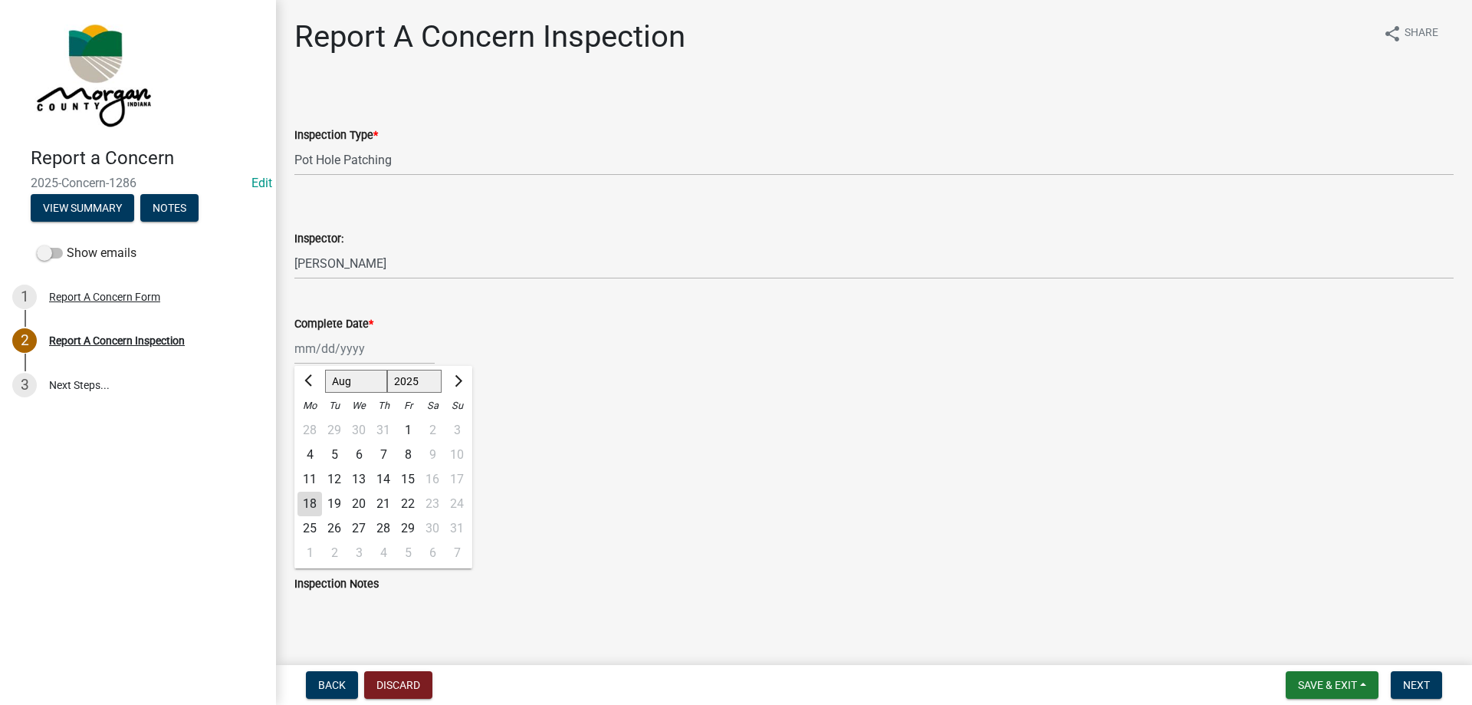
type input "[DATE]"
click at [313, 426] on label "Yes" at bounding box center [322, 424] width 19 height 18
click at [313, 425] on input "Yes" at bounding box center [318, 420] width 10 height 10
radio input "true"
click at [313, 509] on label "Yes" at bounding box center [322, 511] width 19 height 18
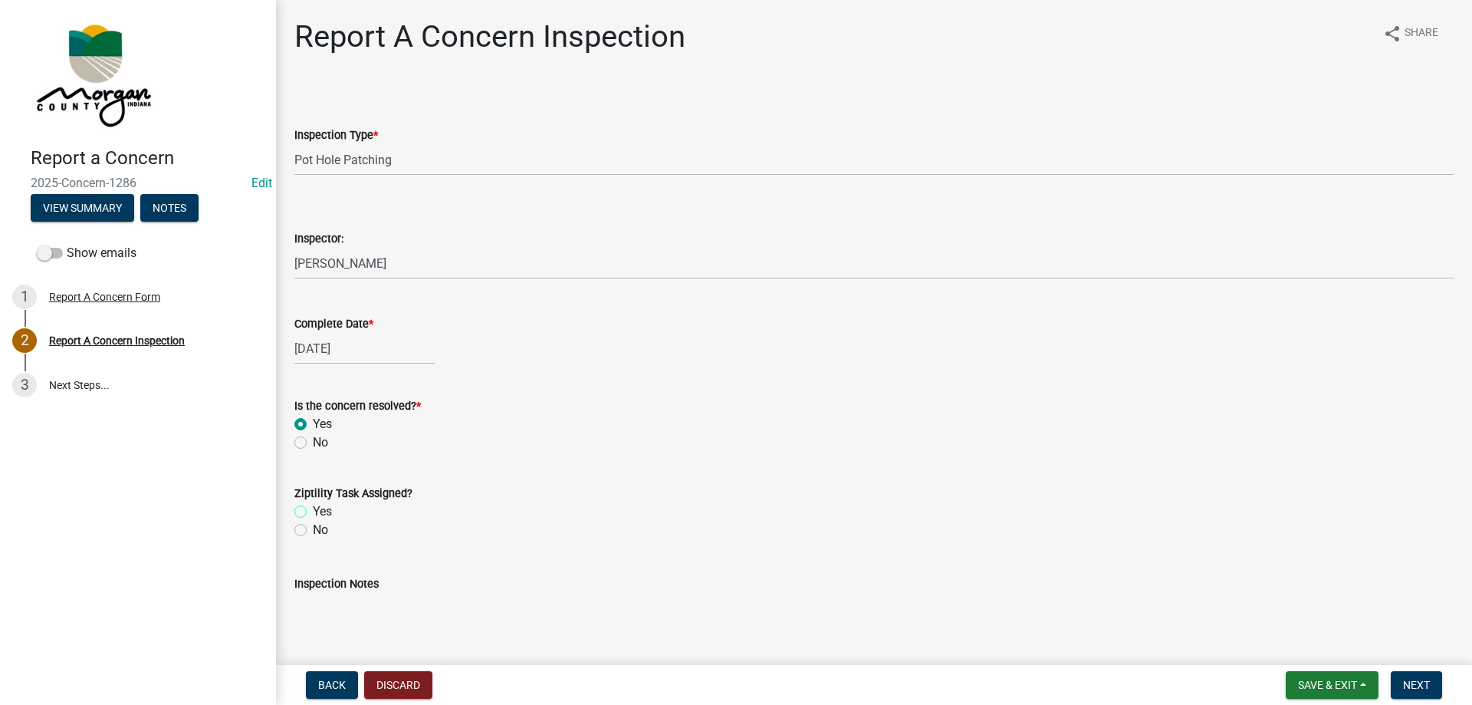
click at [313, 509] on input "Yes" at bounding box center [318, 507] width 10 height 10
radio input "true"
click at [365, 598] on textarea "Inspection Notes" at bounding box center [873, 629] width 1159 height 72
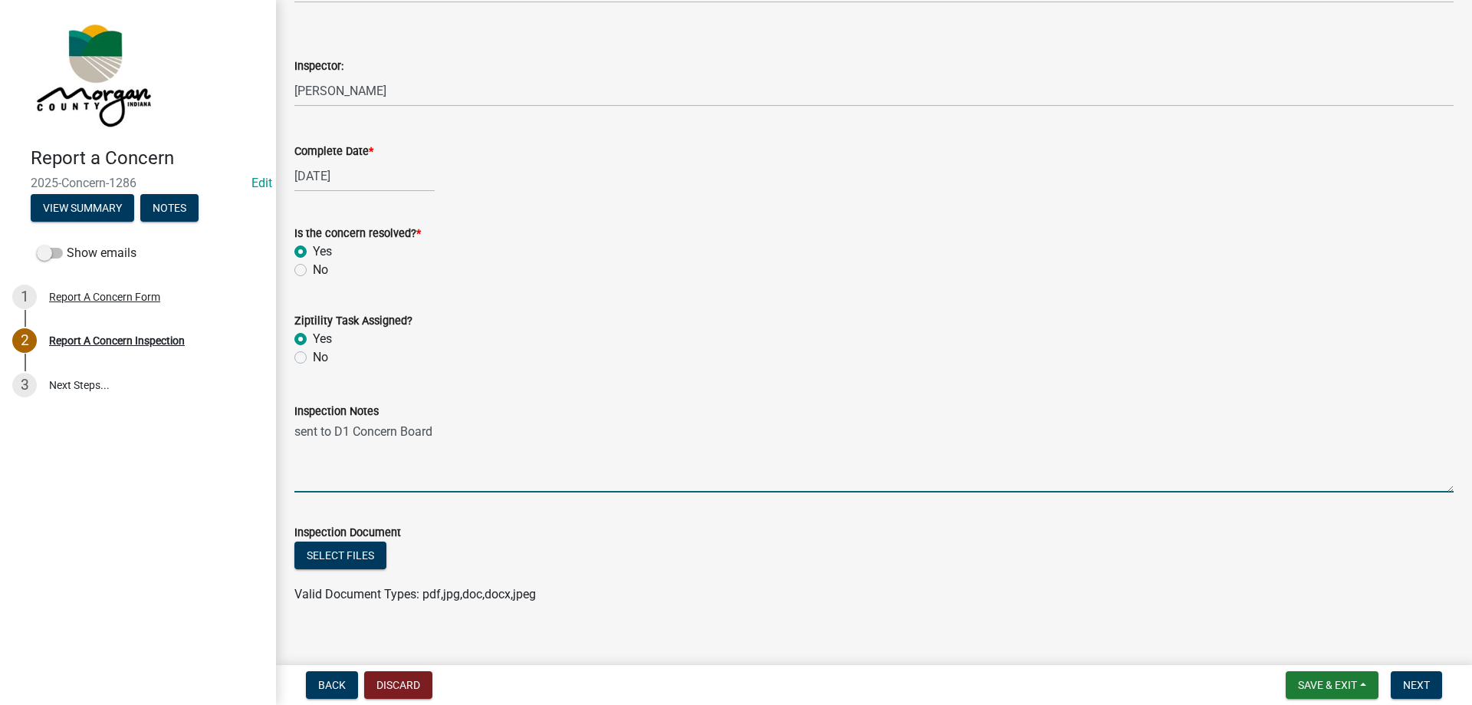
scroll to position [191, 0]
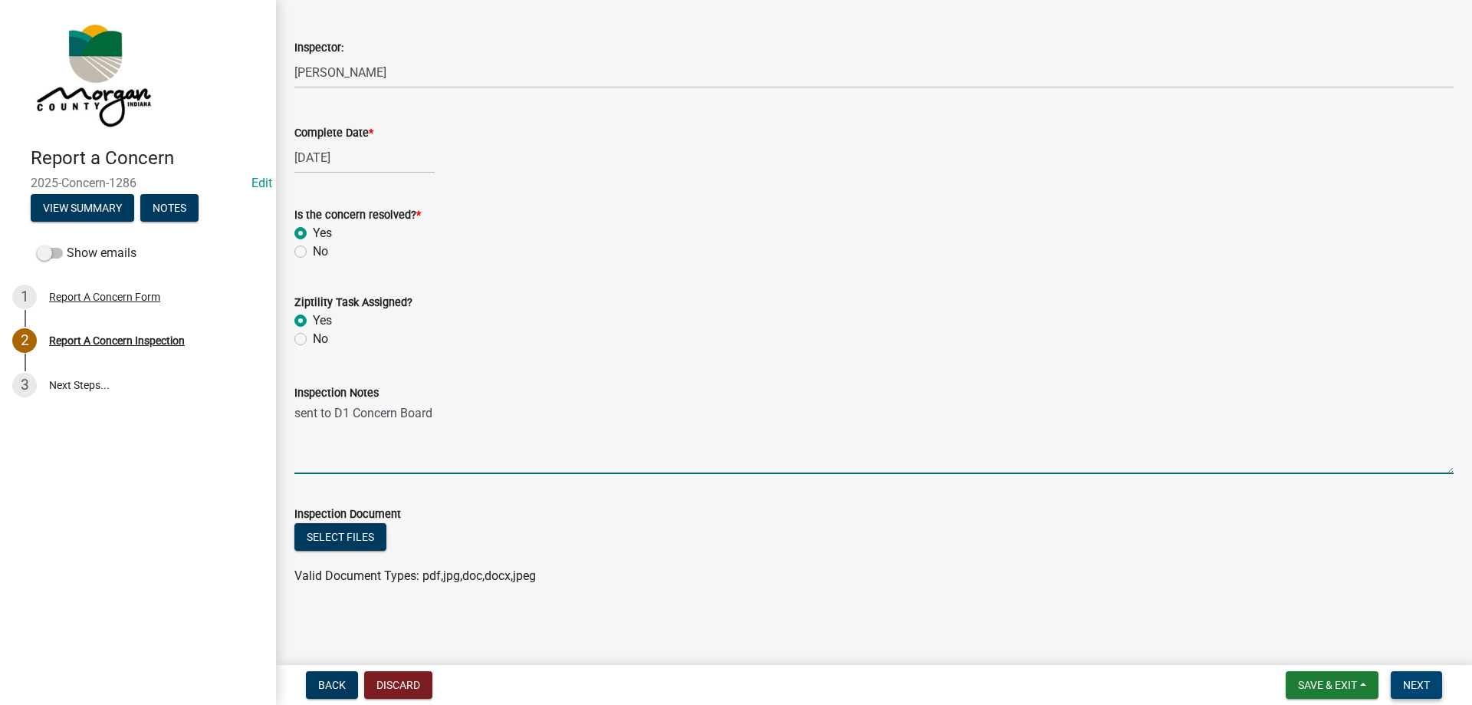
type textarea "sent to D1 Concern Board"
click at [1408, 673] on button "Next" at bounding box center [1416, 685] width 51 height 28
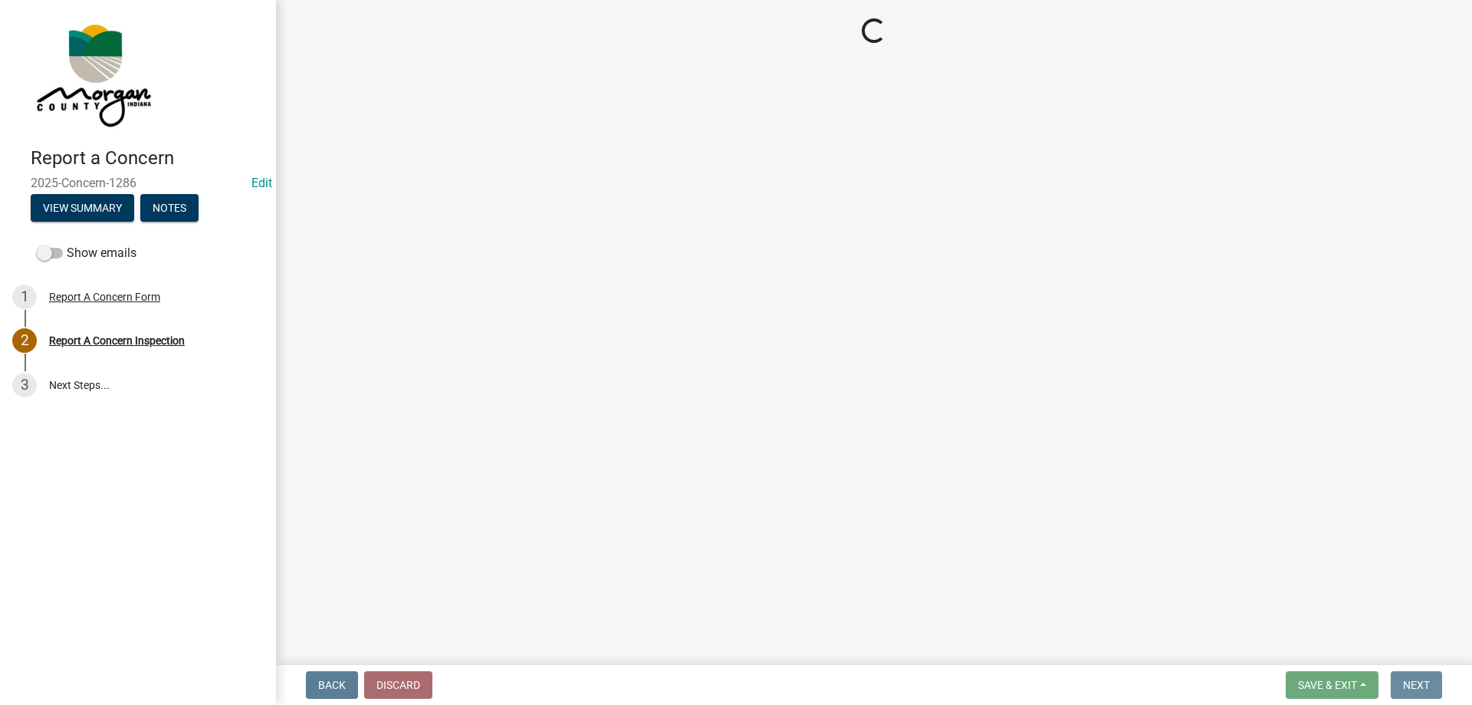
scroll to position [0, 0]
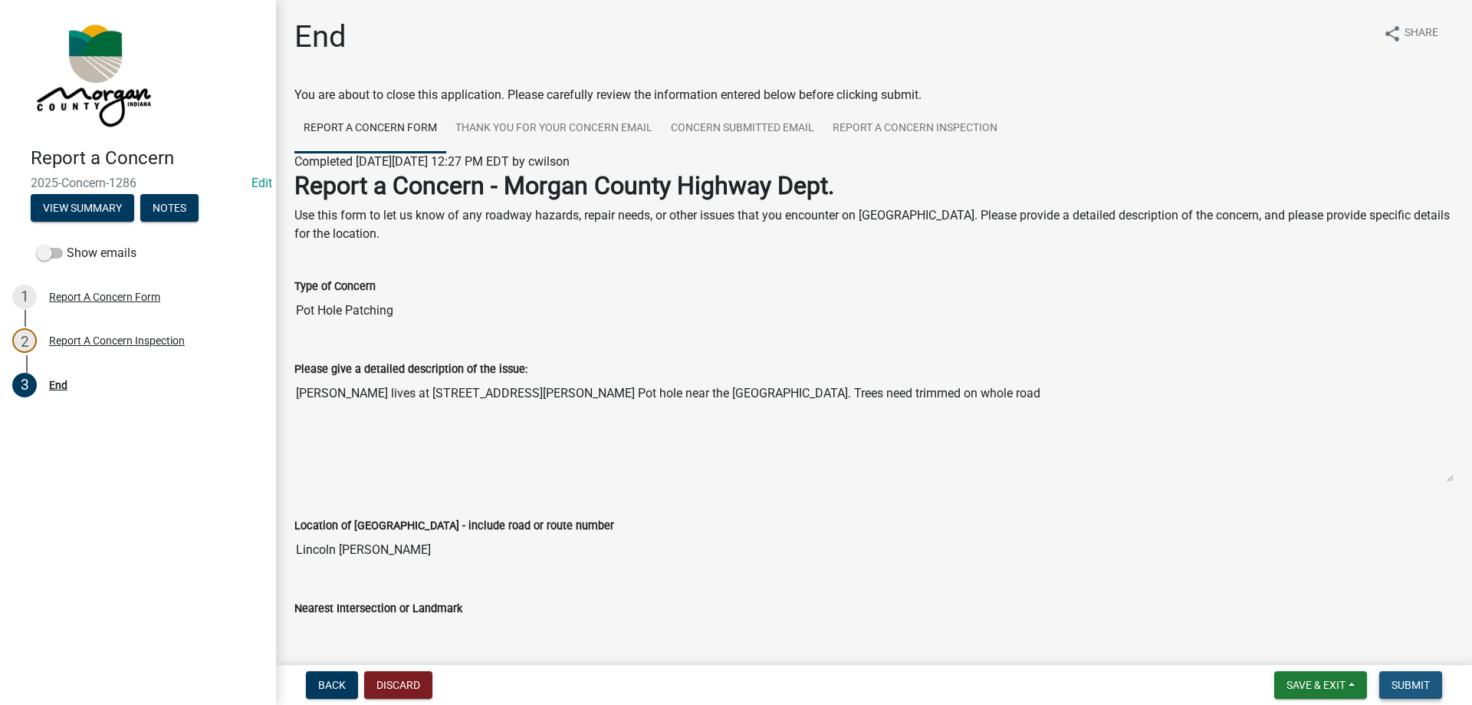
click at [1408, 676] on button "Submit" at bounding box center [1410, 685] width 63 height 28
